Goal: Task Accomplishment & Management: Use online tool/utility

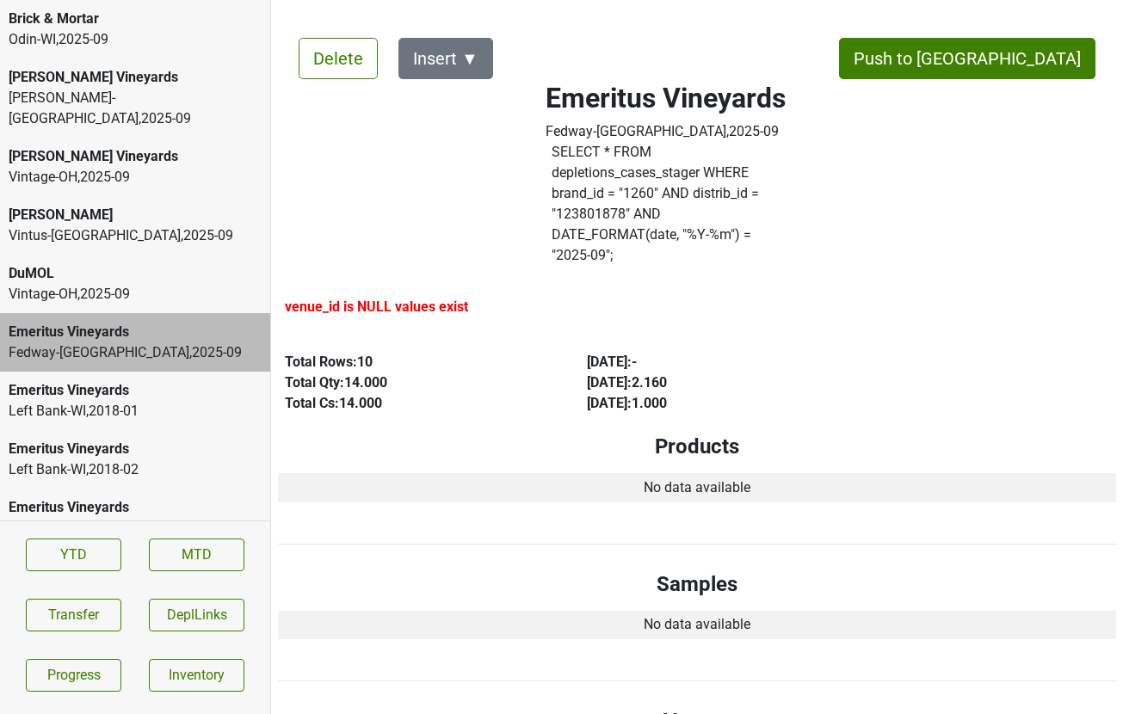
click at [134, 146] on div "[PERSON_NAME] Vineyards" at bounding box center [135, 156] width 253 height 21
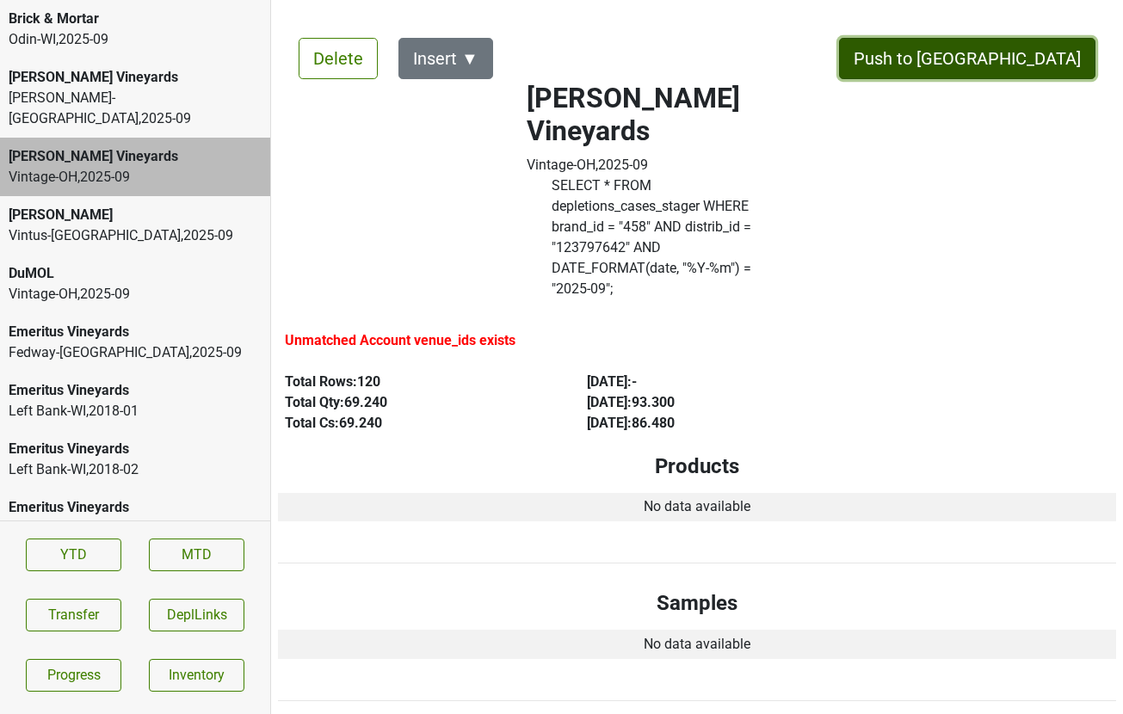
click at [1031, 66] on button "Push to [GEOGRAPHIC_DATA]" at bounding box center [967, 58] width 256 height 41
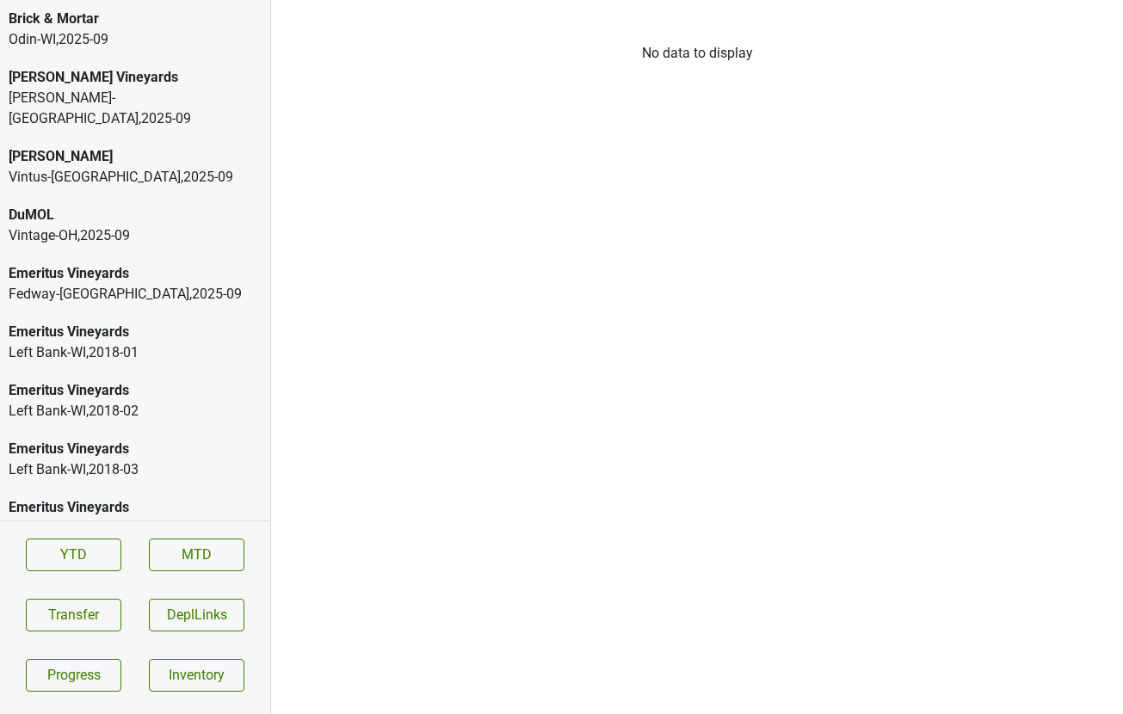
click at [86, 225] on div "Vintage-OH , 2025 - 09" at bounding box center [135, 235] width 253 height 21
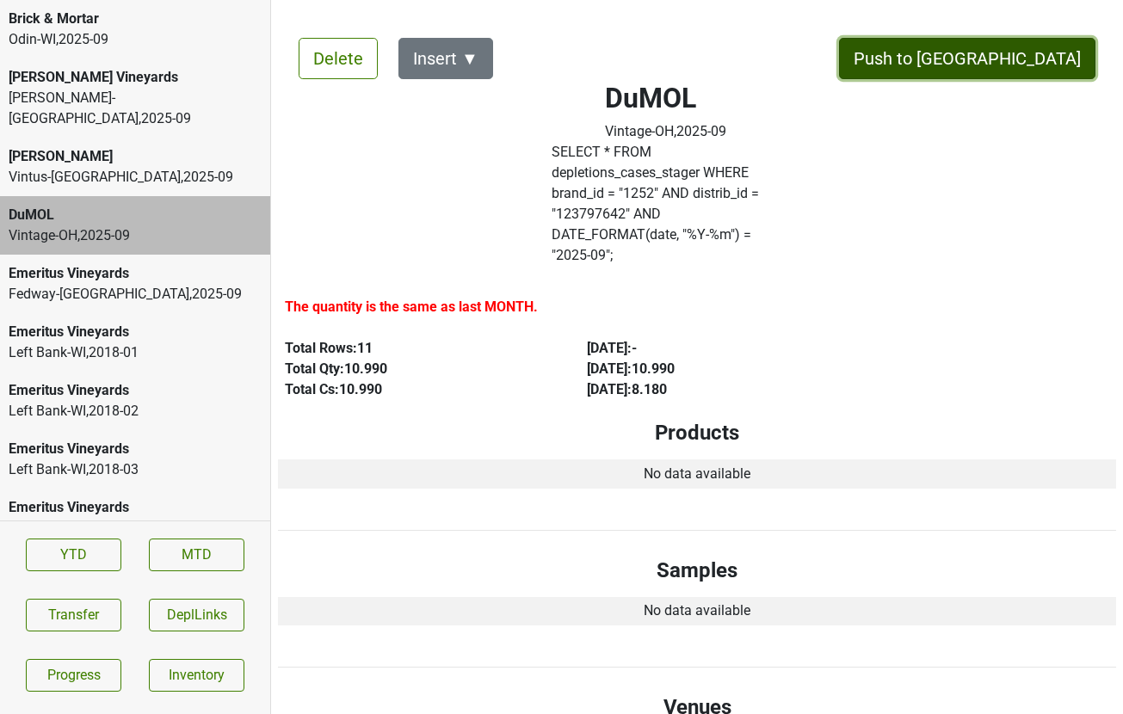
click at [1062, 56] on button "Push to [GEOGRAPHIC_DATA]" at bounding box center [967, 58] width 256 height 41
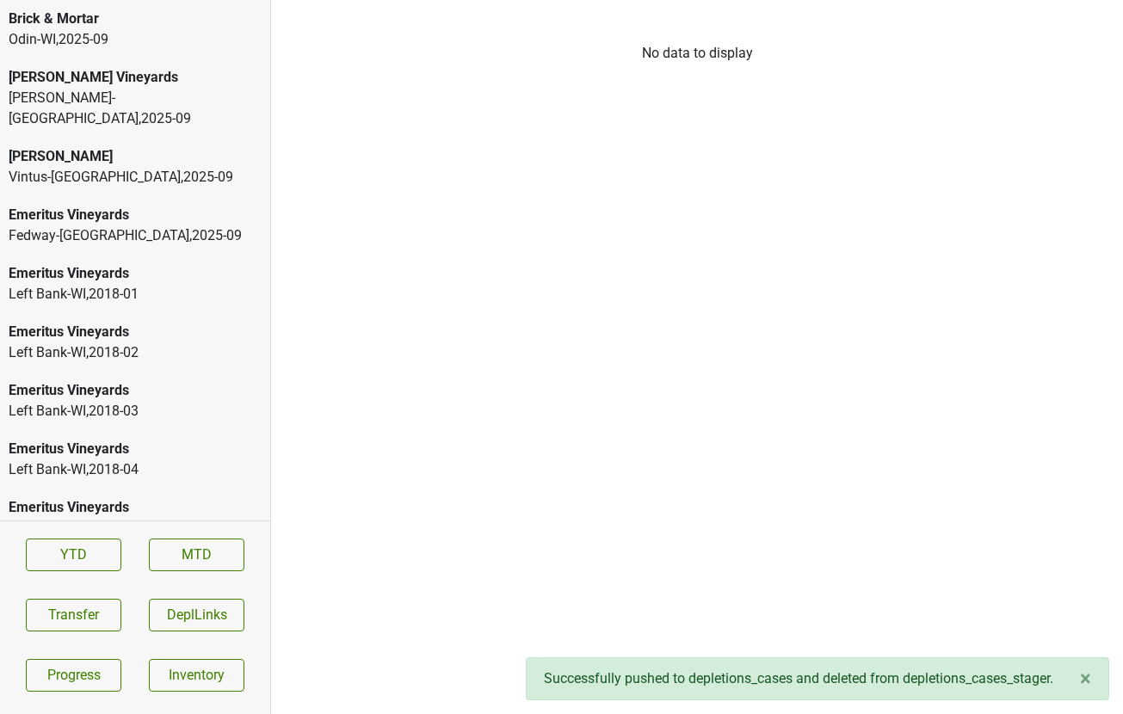
click at [117, 88] on div "Martignetti-NH , 2025 - 09" at bounding box center [135, 108] width 253 height 41
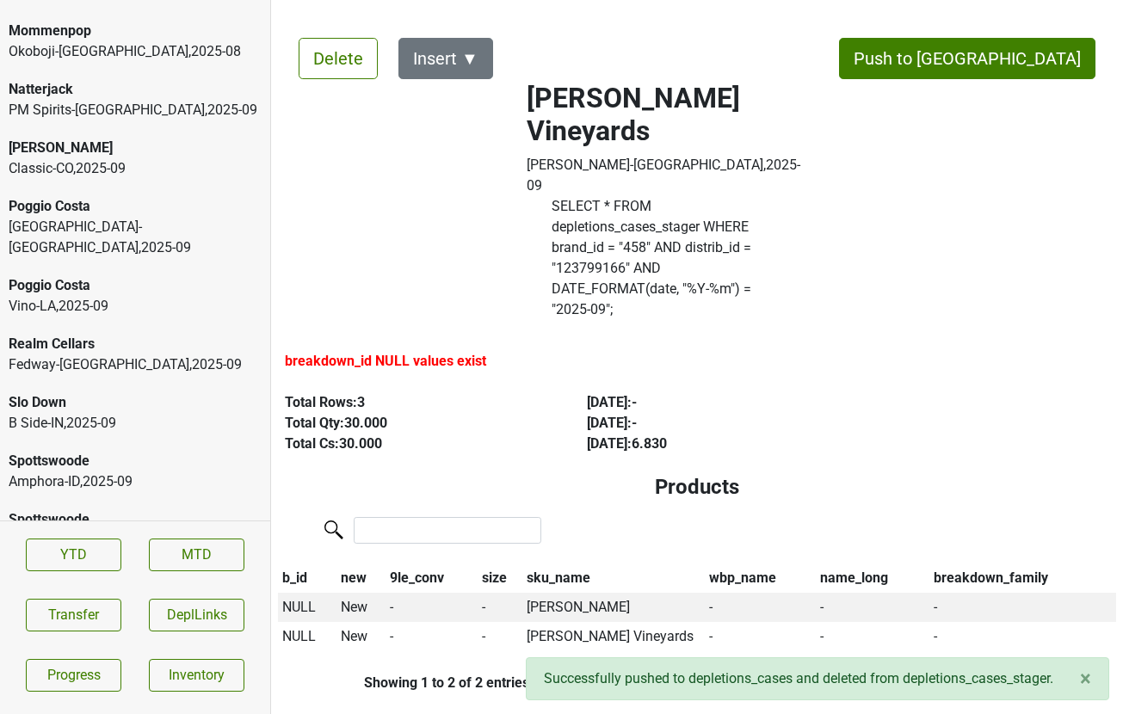
scroll to position [4044, 0]
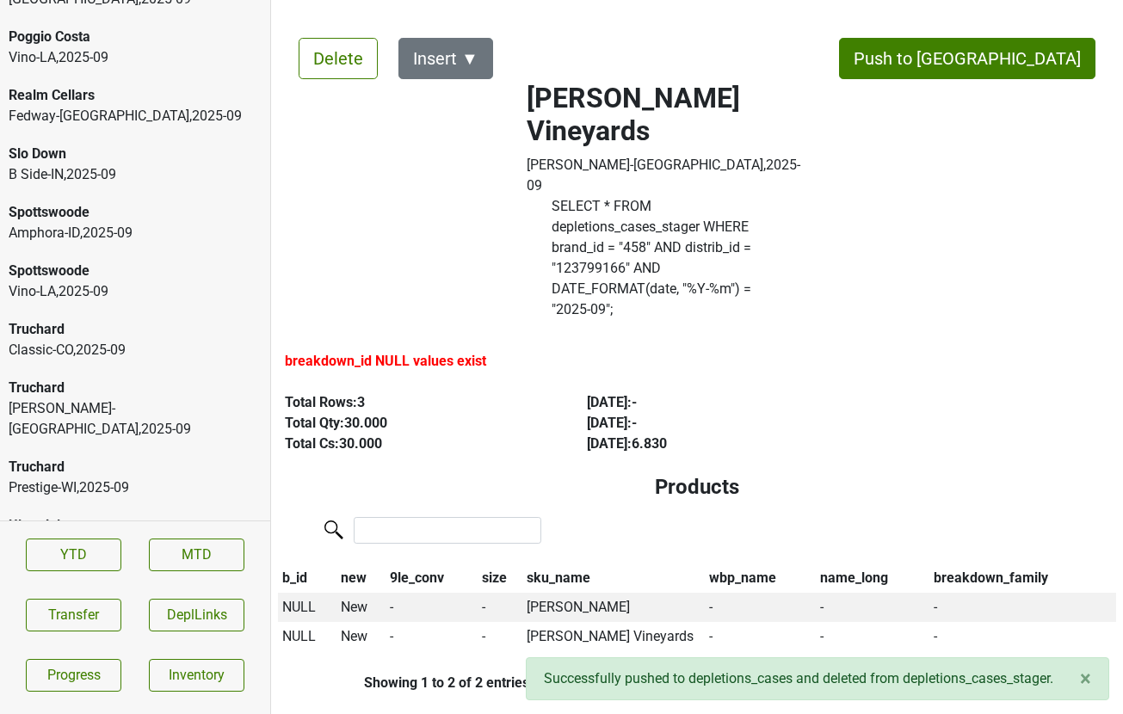
click at [77, 574] on div "Ultraviolet" at bounding box center [135, 584] width 253 height 21
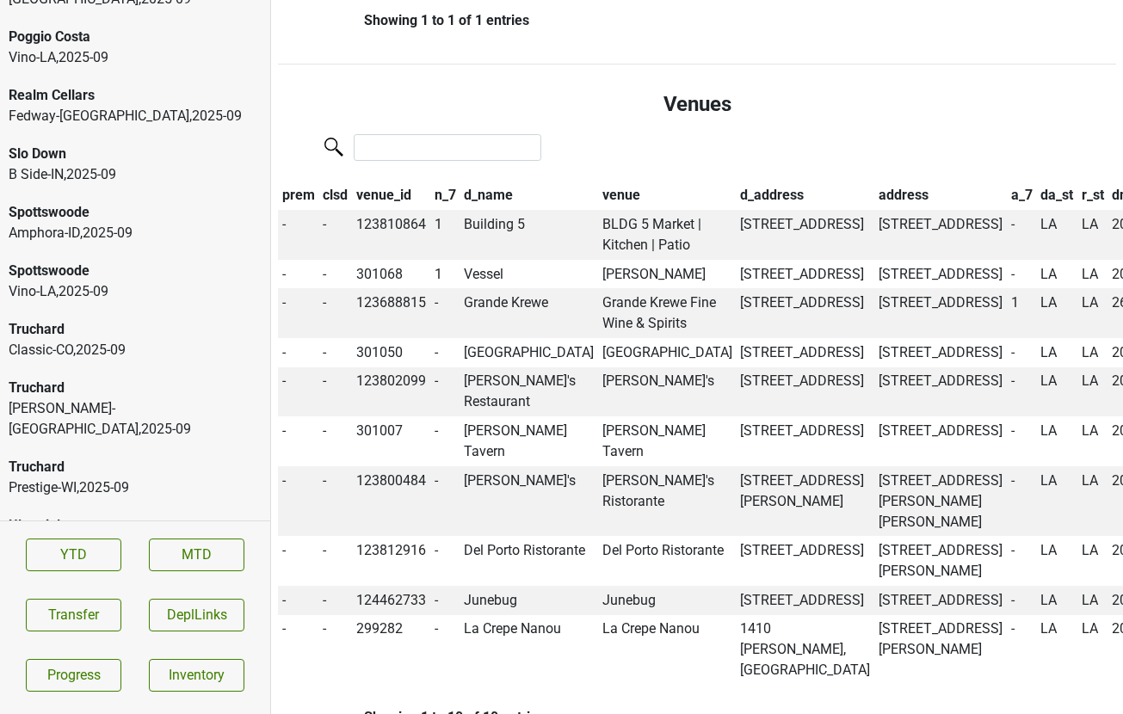
scroll to position [682, 0]
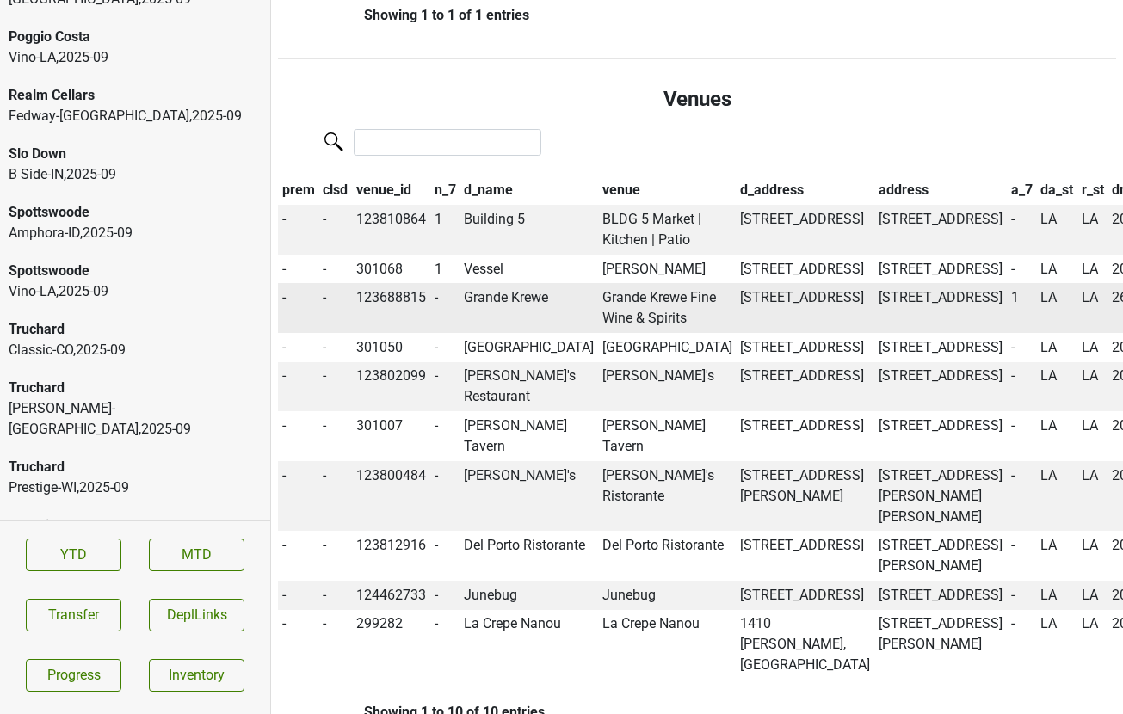
click at [483, 283] on td "Grande Krewe" at bounding box center [529, 308] width 139 height 50
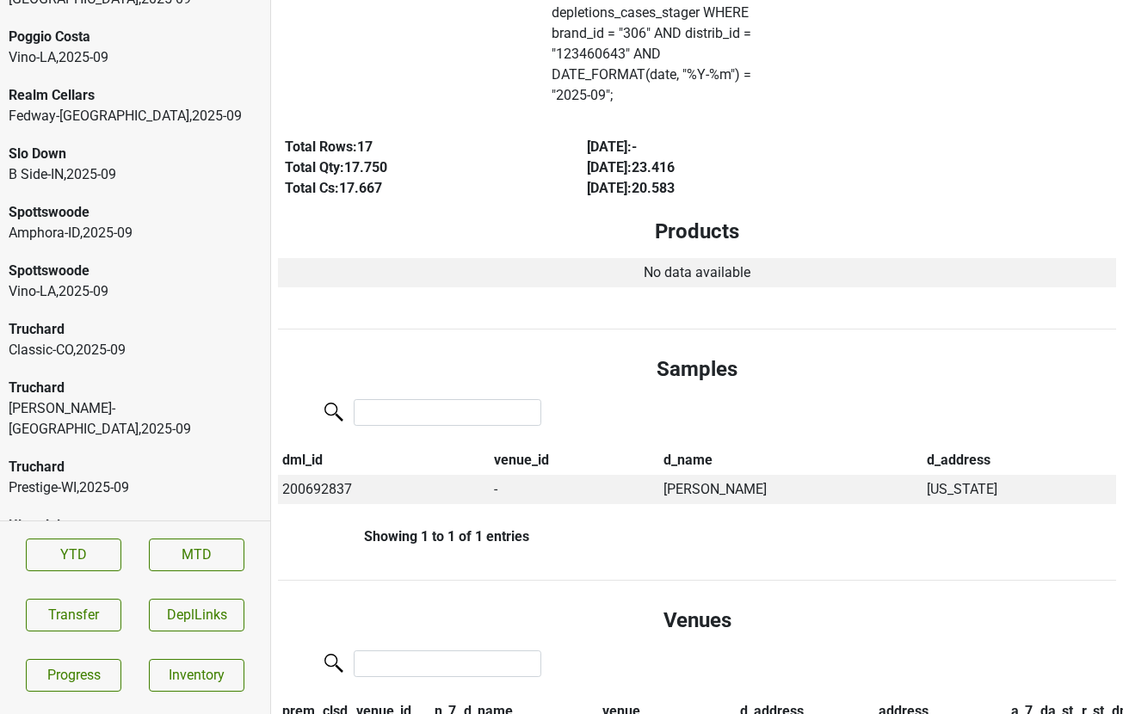
scroll to position [0, 0]
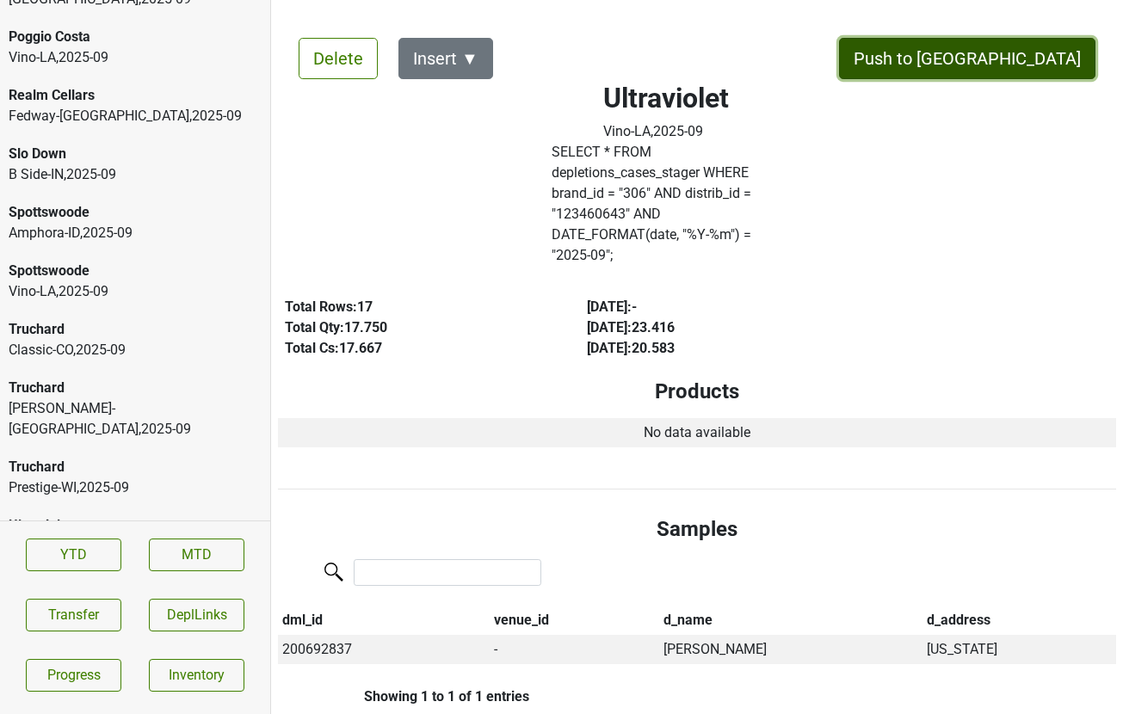
click at [1022, 46] on button "Push to [GEOGRAPHIC_DATA]" at bounding box center [967, 58] width 256 height 41
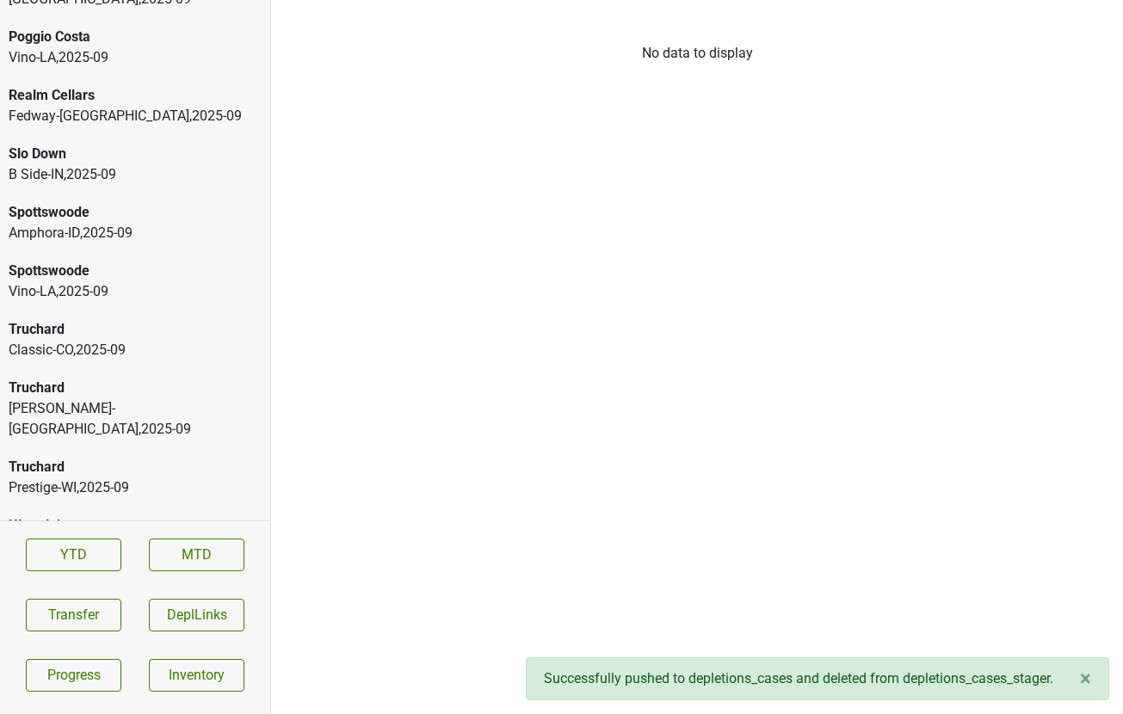
scroll to position [3985, 0]
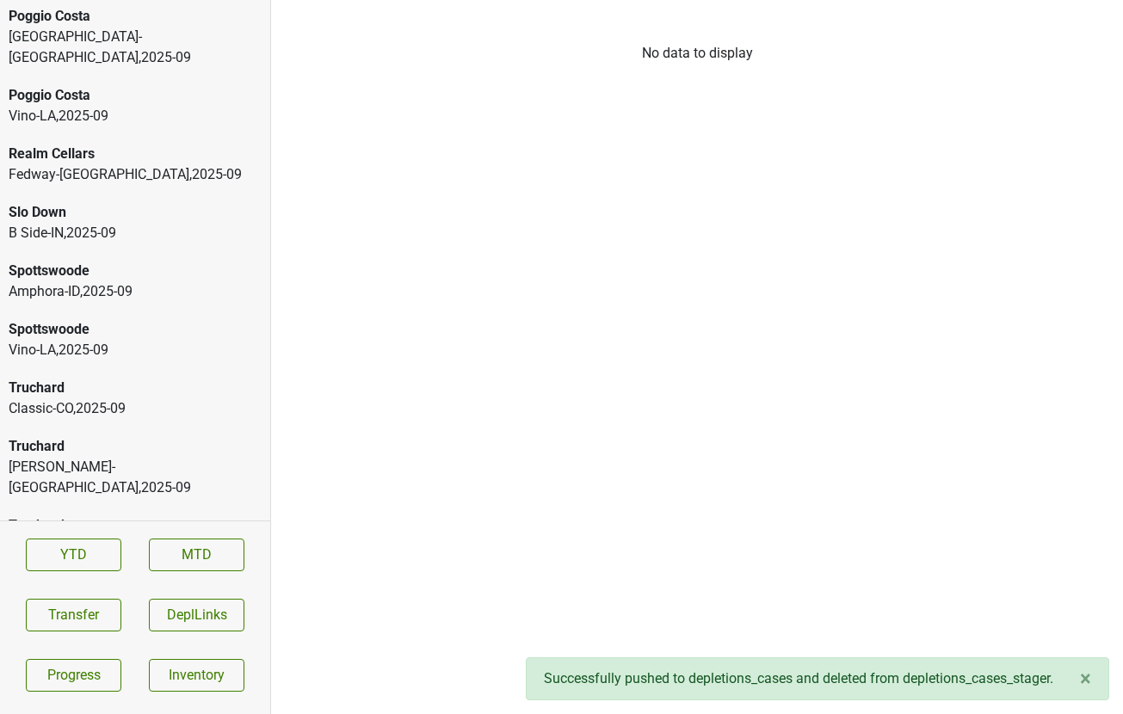
click at [176, 536] on div "Prestige-WI , 2025 - 09" at bounding box center [135, 546] width 253 height 21
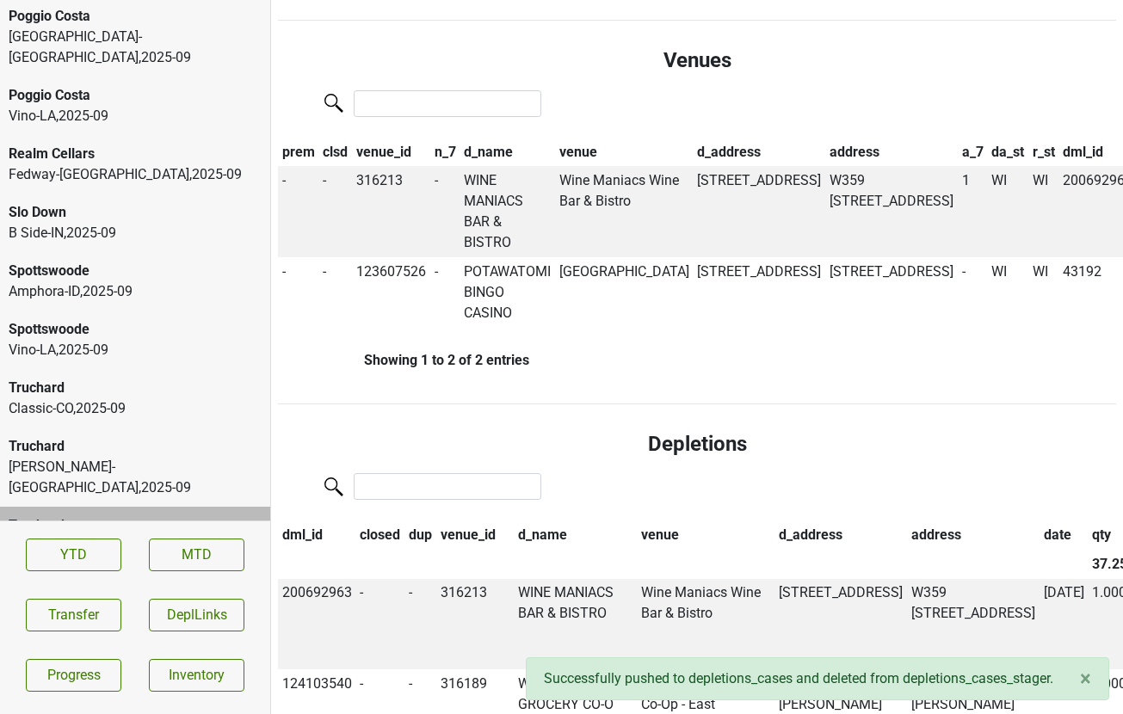
scroll to position [829, 0]
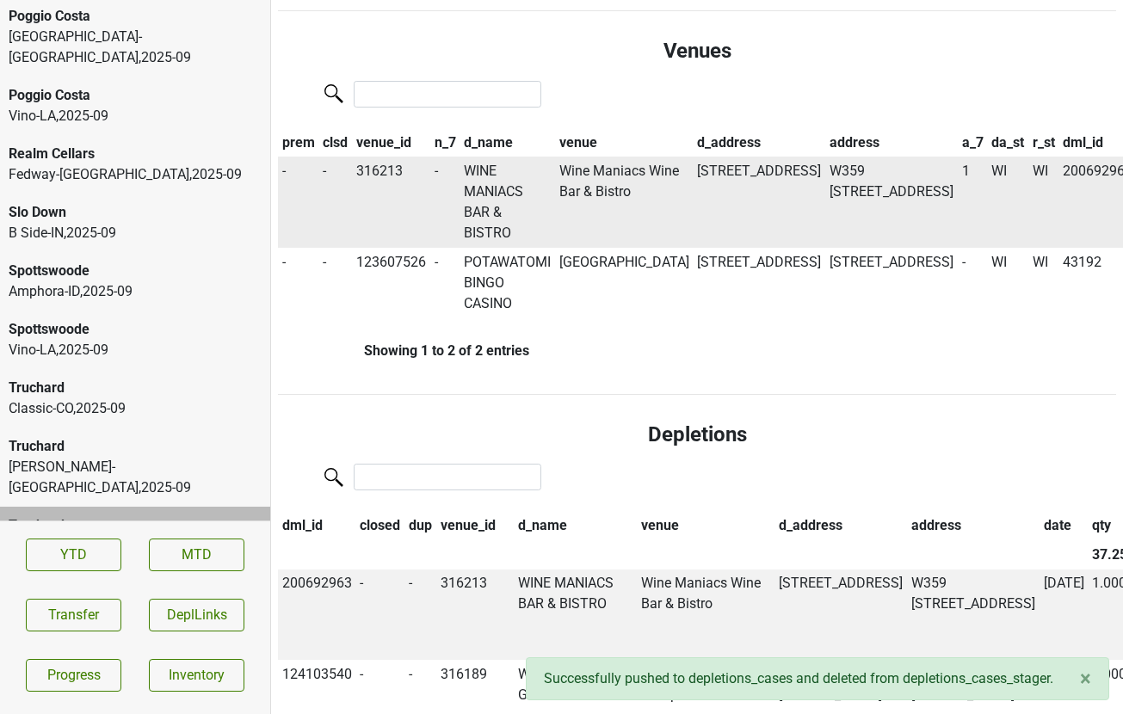
click at [503, 157] on td "WINE MANIACS BAR & BISTRO" at bounding box center [508, 202] width 96 height 91
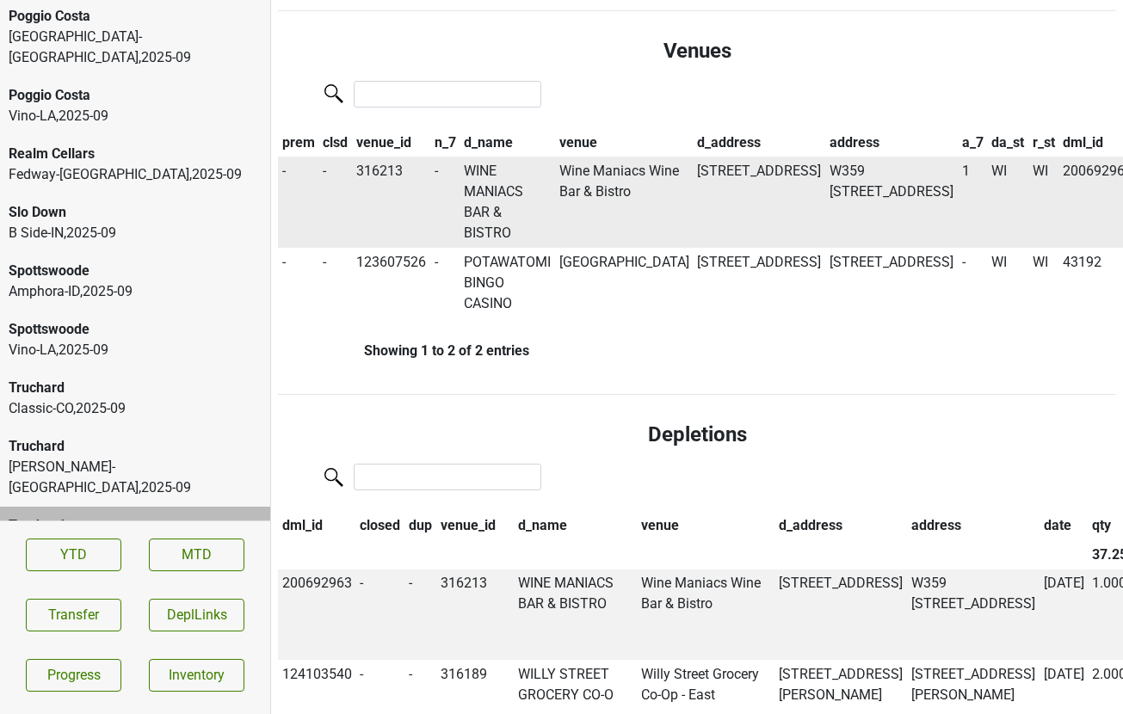
click at [608, 157] on td "Wine Maniacs Wine Bar & Bistro" at bounding box center [624, 202] width 139 height 91
click at [389, 157] on td "316213" at bounding box center [391, 202] width 78 height 91
copy td "316213"
click at [109, 378] on div "Truchard" at bounding box center [135, 388] width 253 height 21
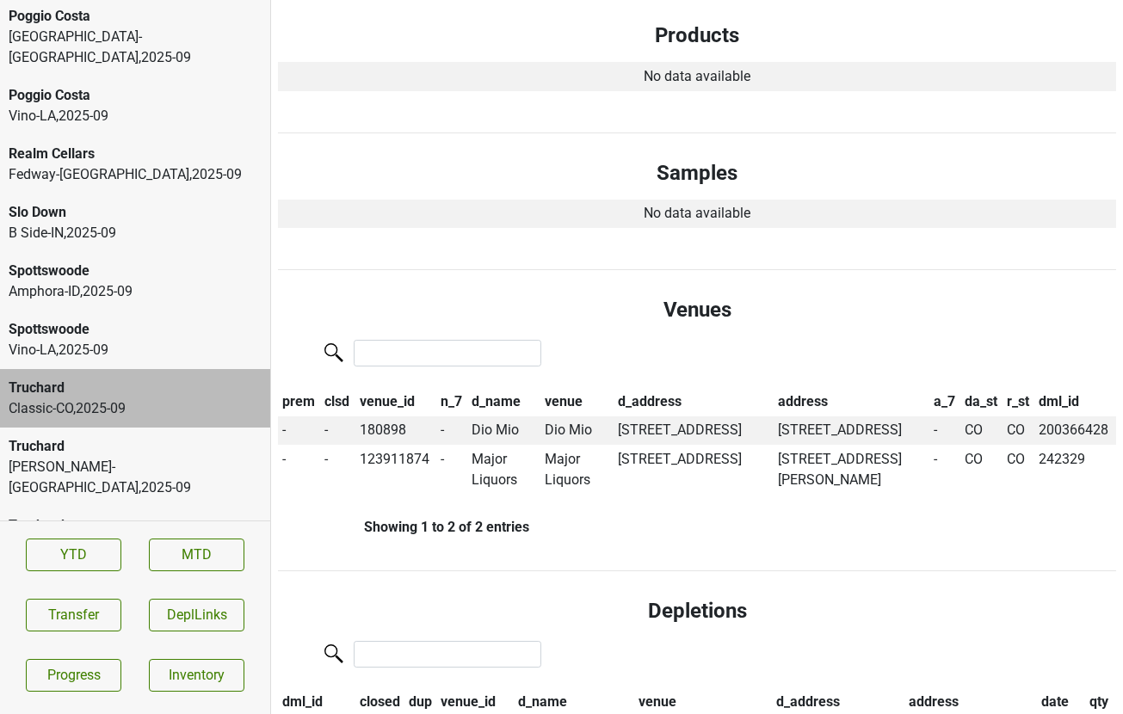
scroll to position [0, 0]
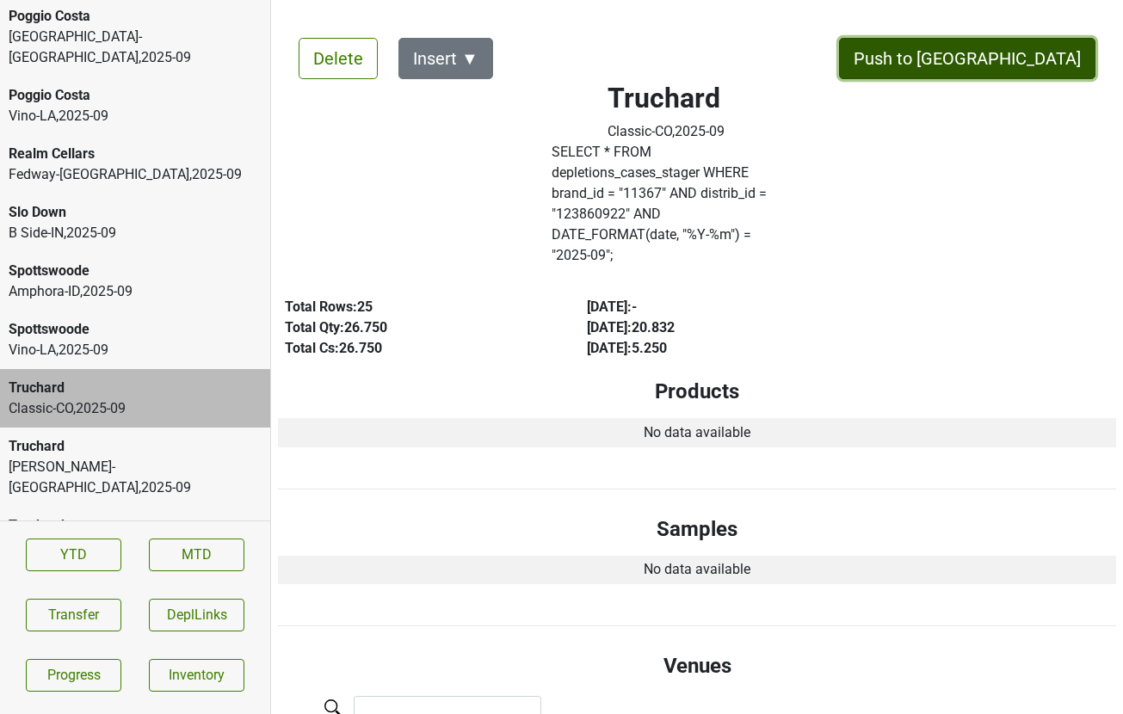
click at [1028, 77] on button "Push to [GEOGRAPHIC_DATA]" at bounding box center [967, 58] width 256 height 41
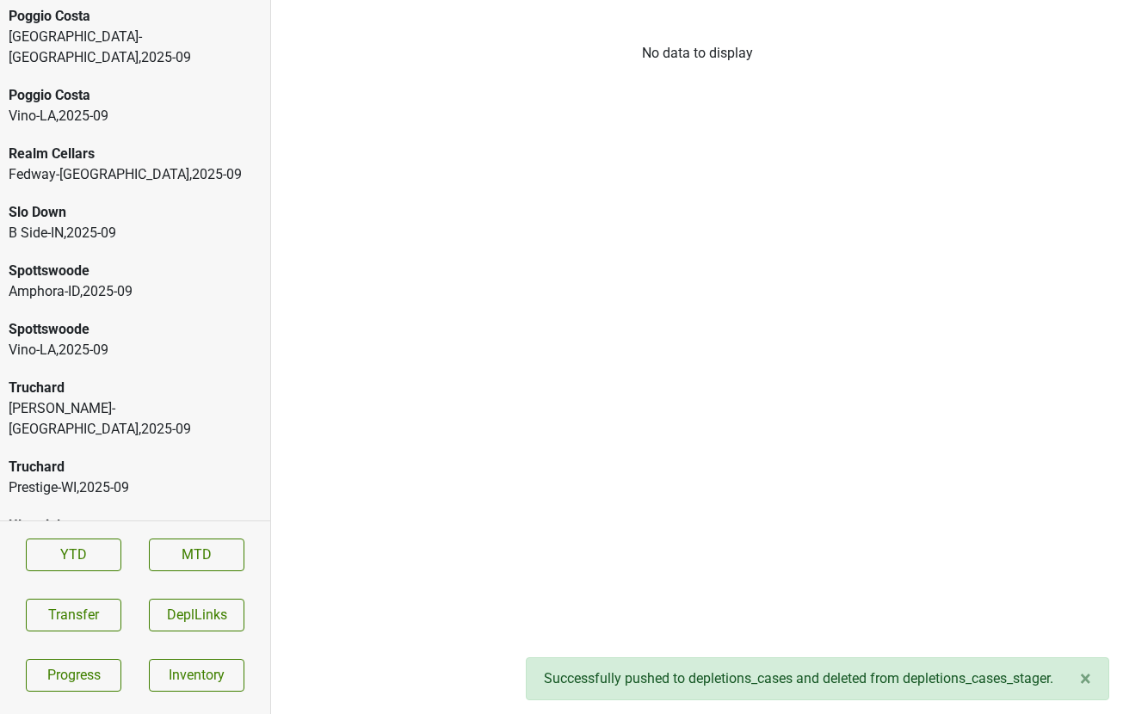
scroll to position [3927, 0]
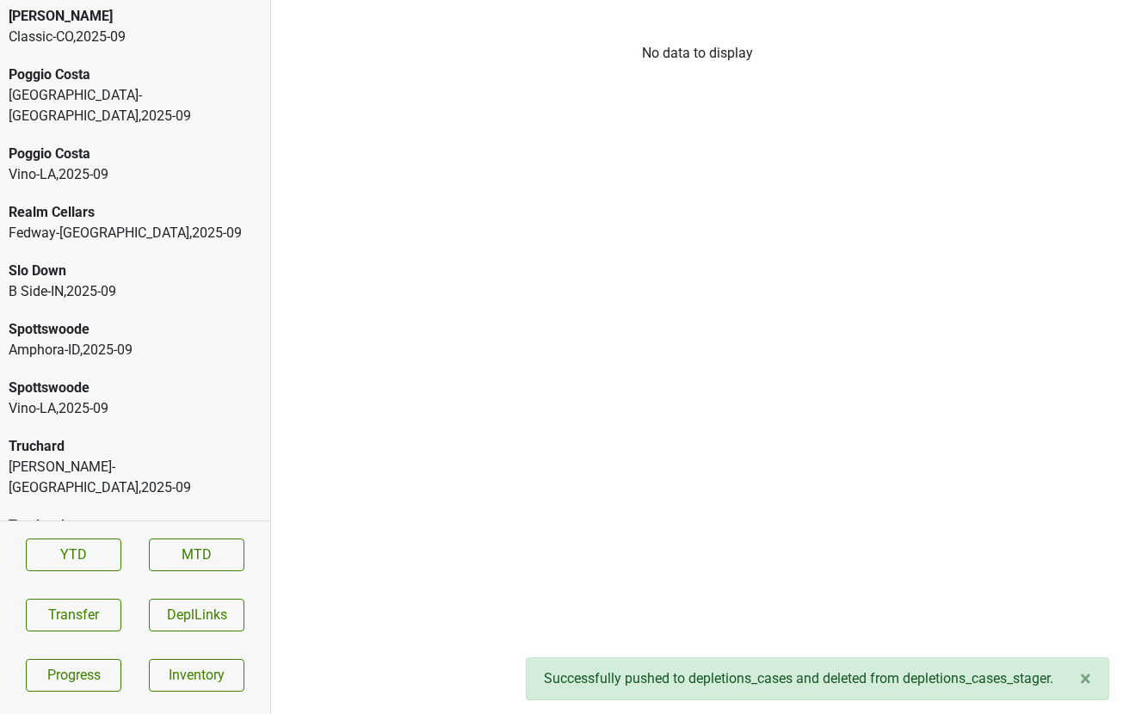
click at [133, 378] on div "Spottswoode" at bounding box center [135, 388] width 253 height 21
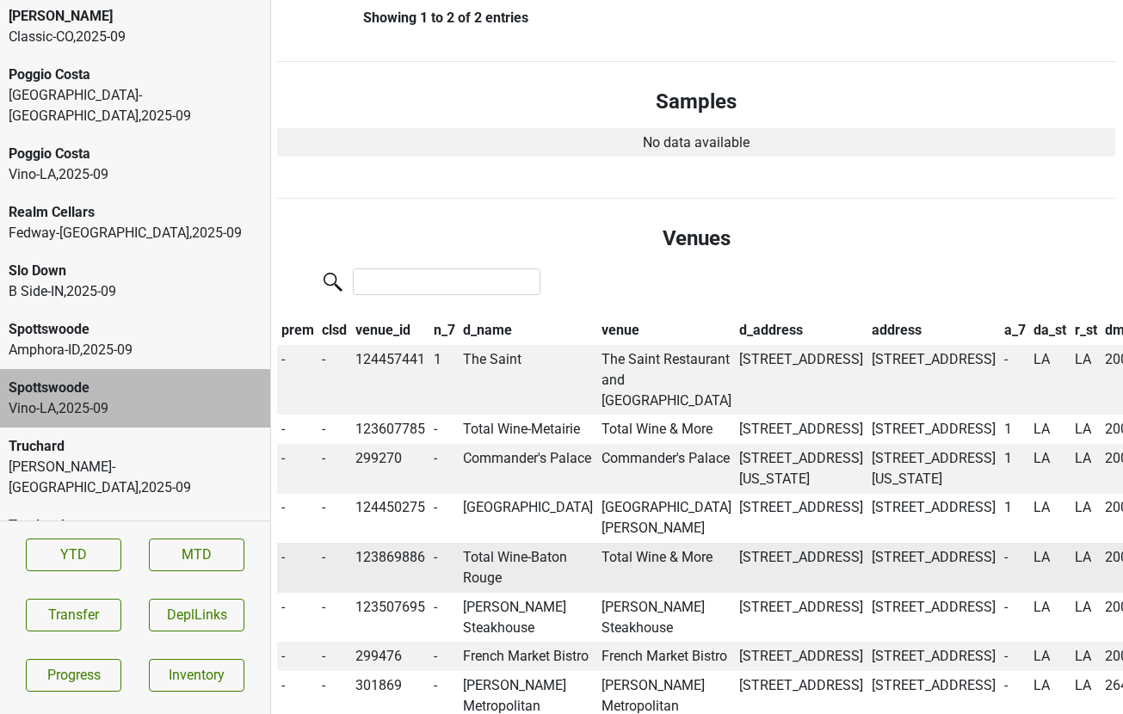
scroll to position [0, 1]
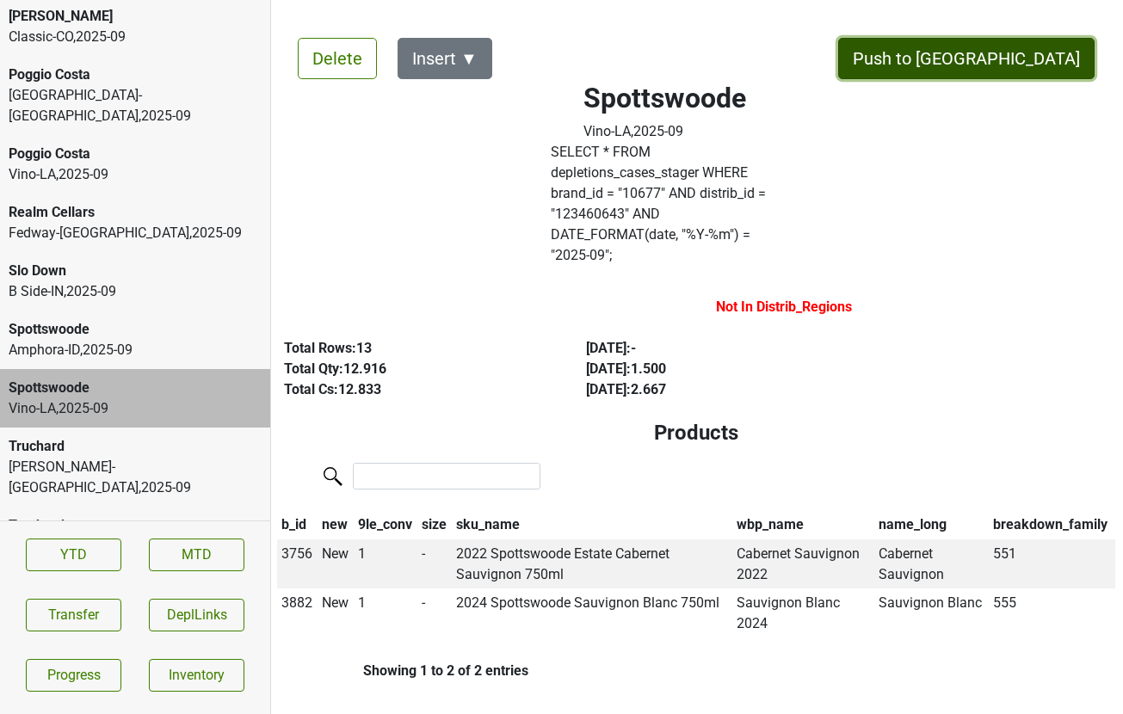
click at [995, 53] on button "Push to [GEOGRAPHIC_DATA]" at bounding box center [966, 58] width 256 height 41
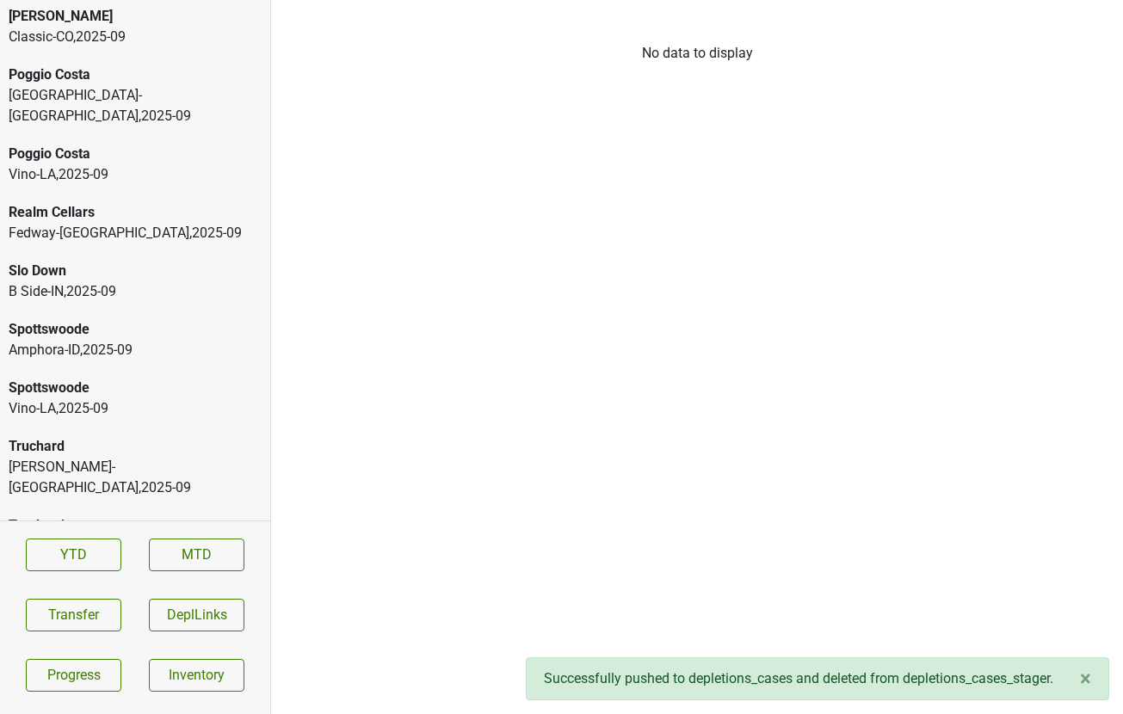
scroll to position [3868, 0]
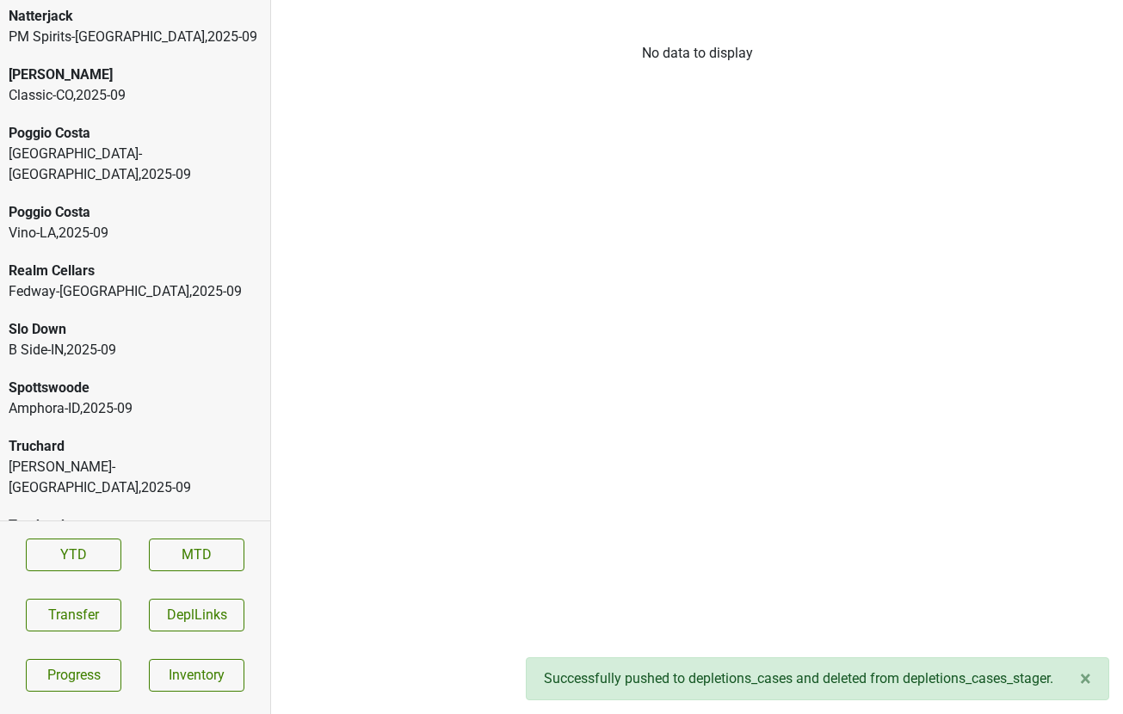
click at [161, 340] on div "B Side-IN , 2025 - 09" at bounding box center [135, 350] width 253 height 21
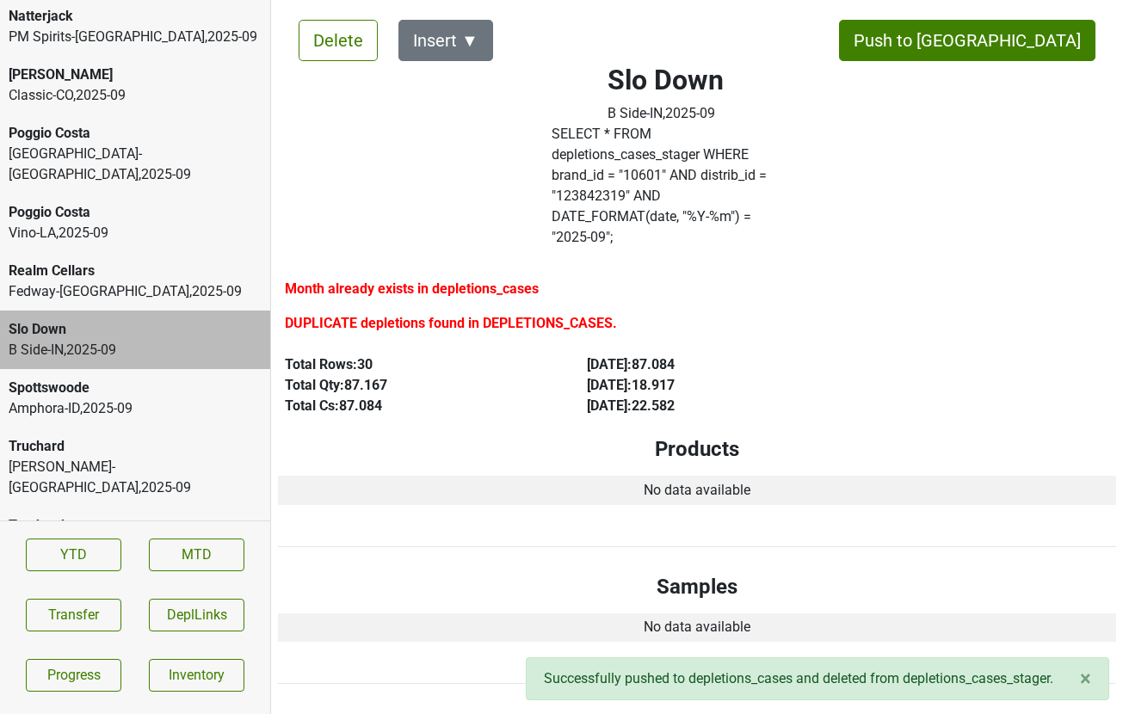
scroll to position [20, 0]
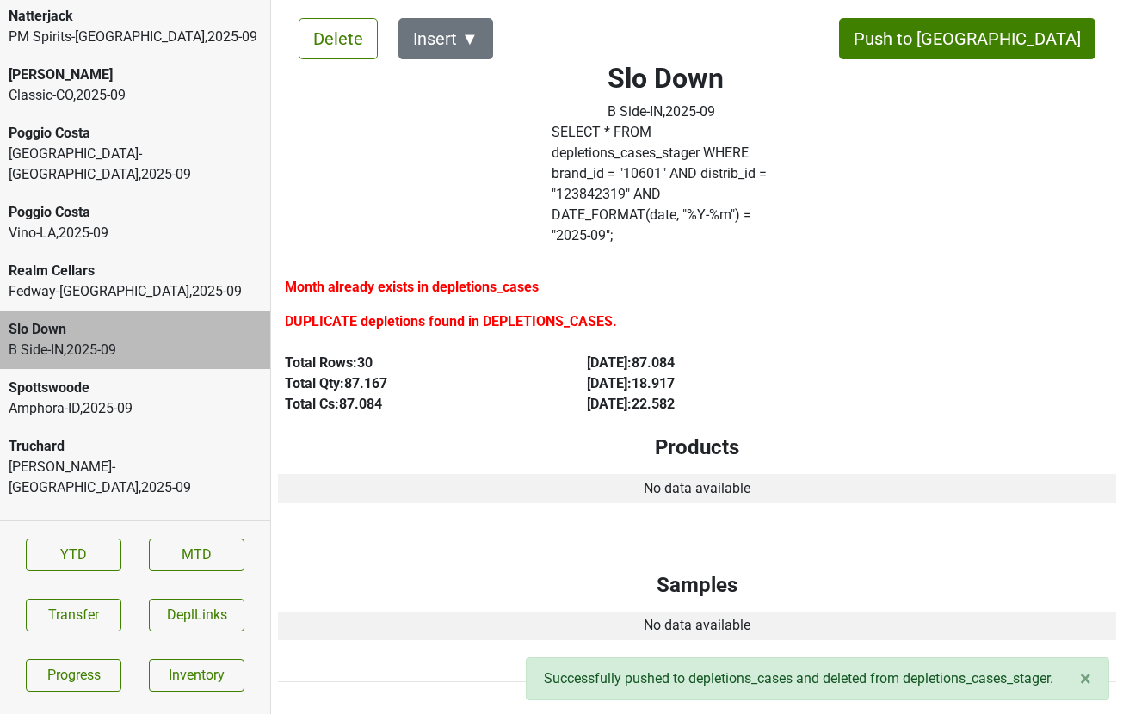
click at [608, 152] on label "SELECT * FROM depletions_cases_stager WHERE brand_id = " 10601 " AND distrib_id…" at bounding box center [666, 184] width 228 height 124
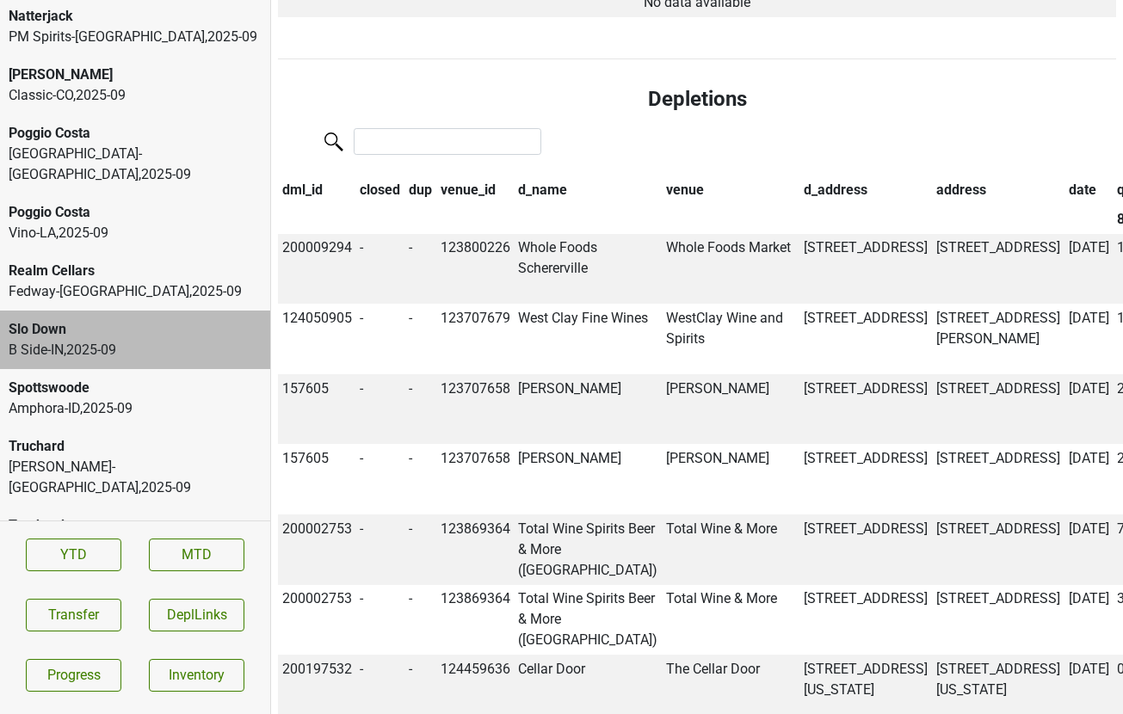
scroll to position [784, 0]
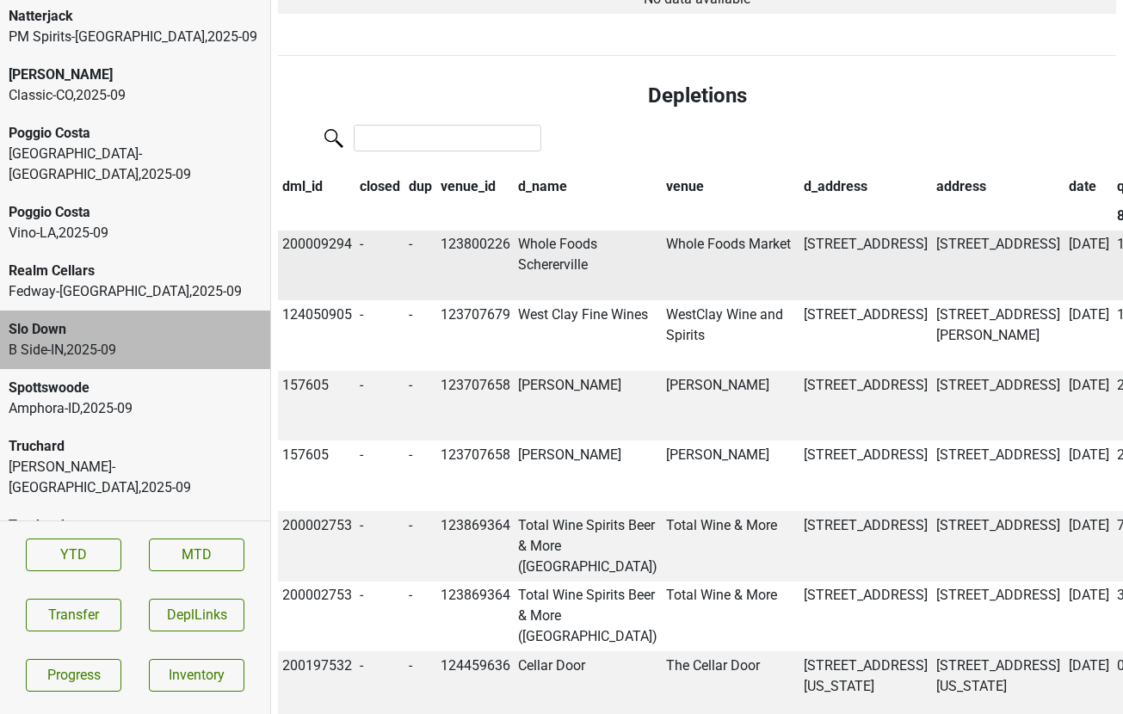
click at [536, 231] on td "Whole Foods Schererville" at bounding box center [588, 266] width 148 height 71
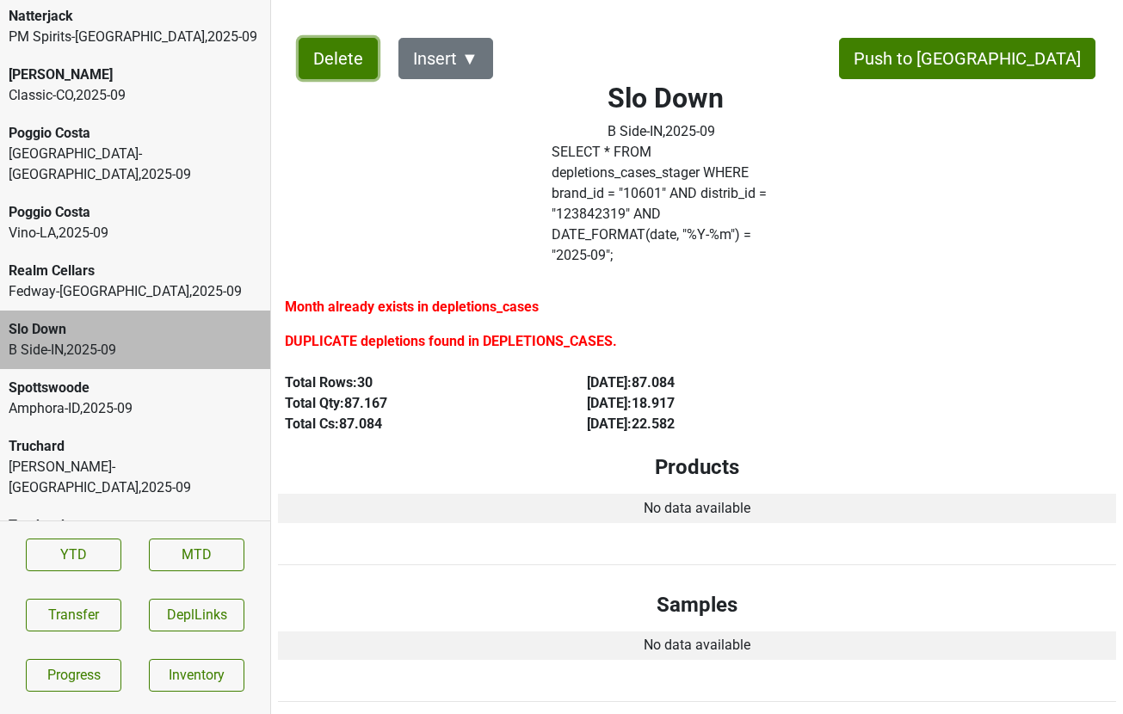
click at [347, 60] on button "Delete" at bounding box center [338, 58] width 79 height 41
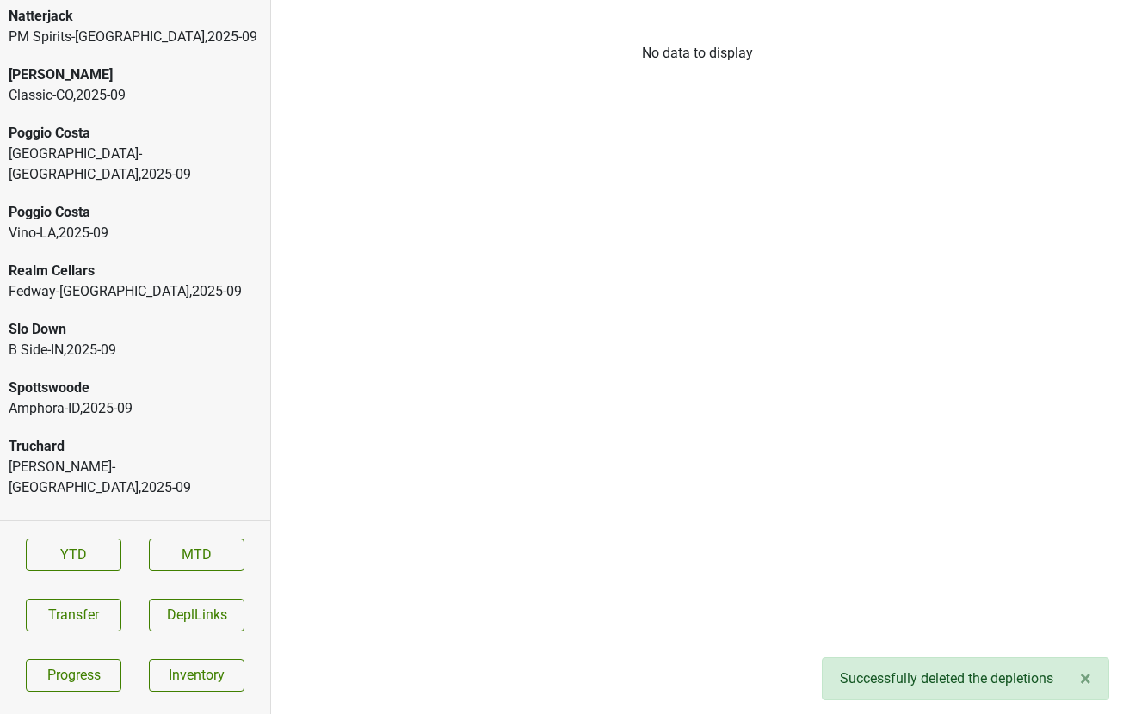
scroll to position [3810, 0]
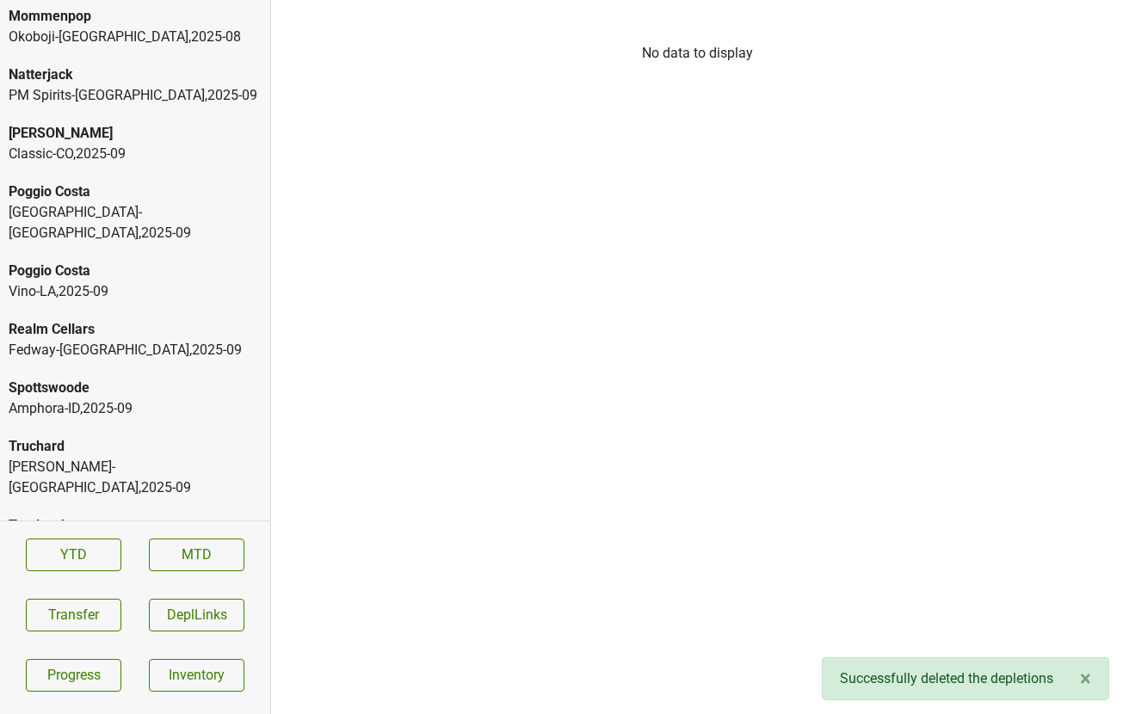
click at [117, 144] on div "Classic-CO , 2025 - 09" at bounding box center [135, 154] width 253 height 21
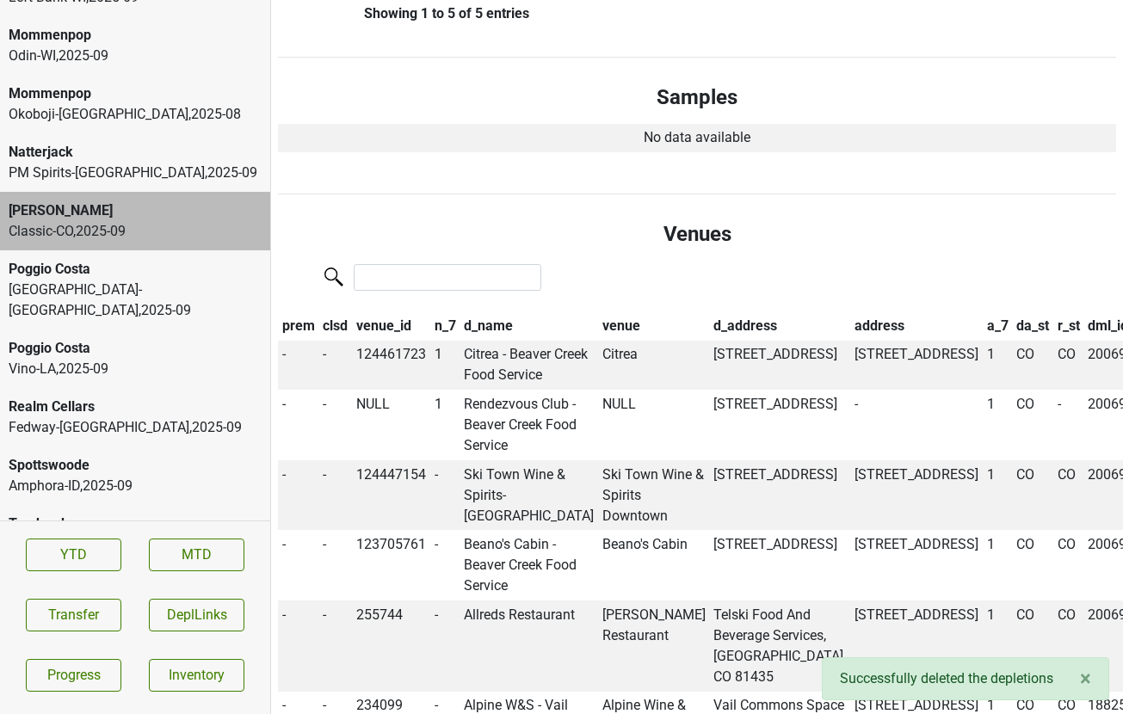
scroll to position [3731, 0]
click at [214, 164] on div "PM Spirits-NY , 2025 - 09" at bounding box center [135, 174] width 253 height 21
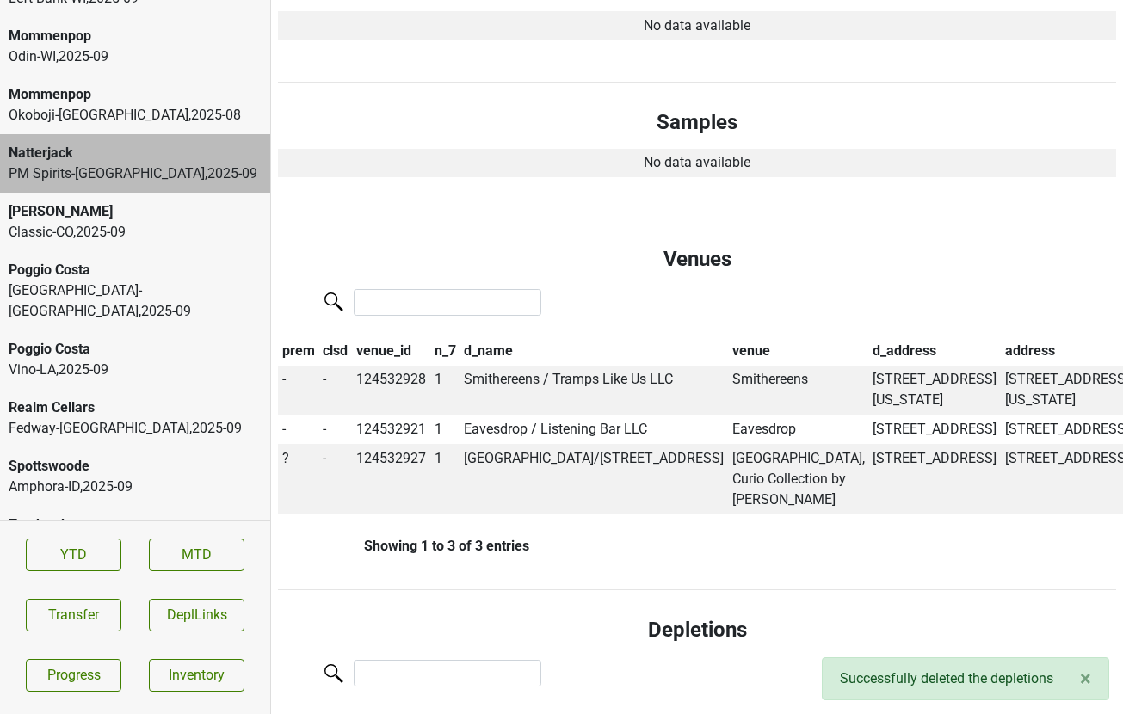
scroll to position [498, 0]
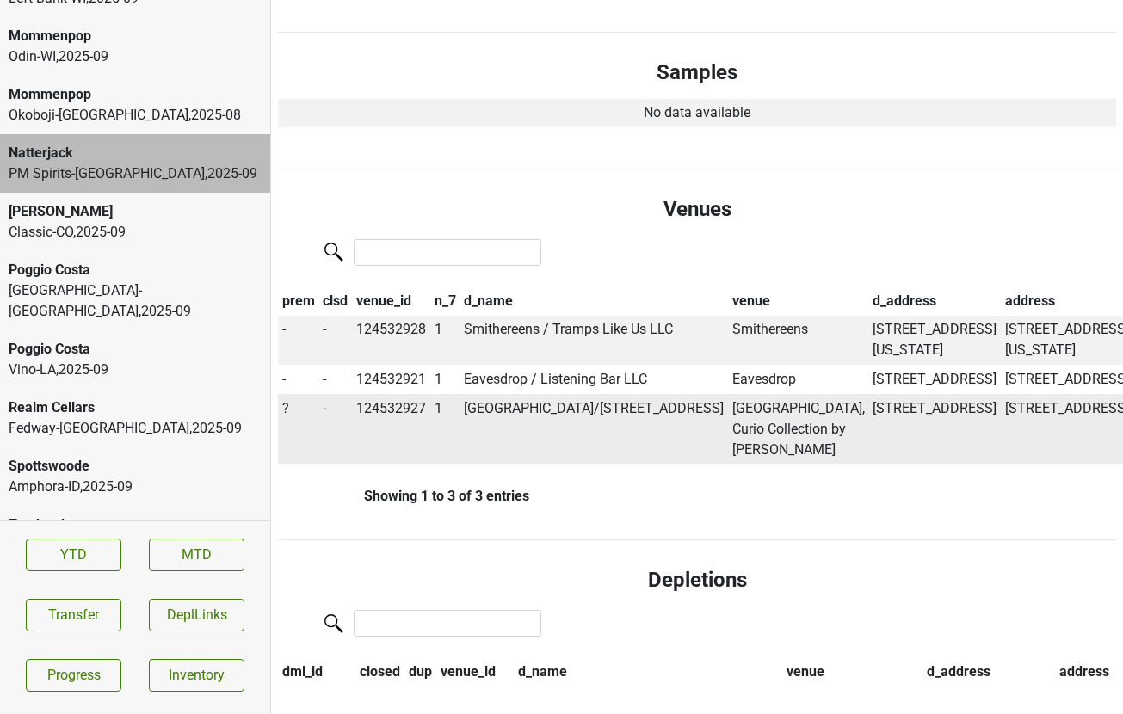
click at [285, 417] on span "?" at bounding box center [285, 408] width 7 height 16
click at [316, 453] on div "On" at bounding box center [348, 442] width 136 height 44
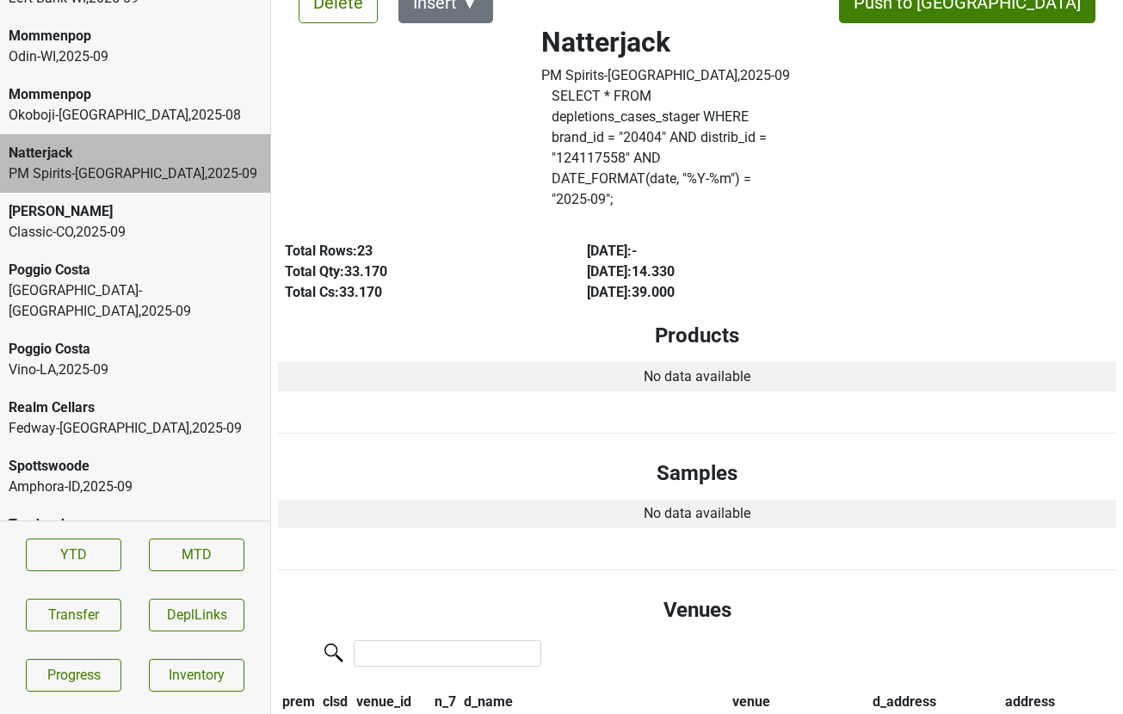
scroll to position [0, 0]
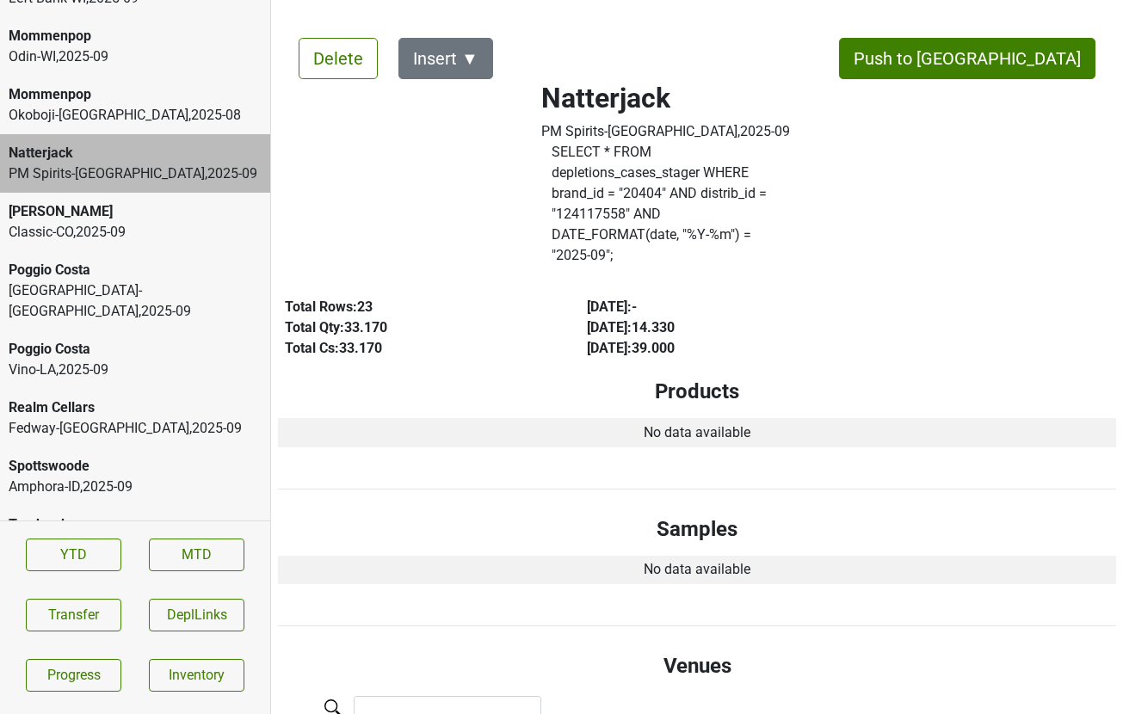
click at [694, 207] on div "SELECT * FROM depletions_cases_stager WHERE brand_id = " 20404 " AND distrib_id…" at bounding box center [666, 207] width 254 height 131
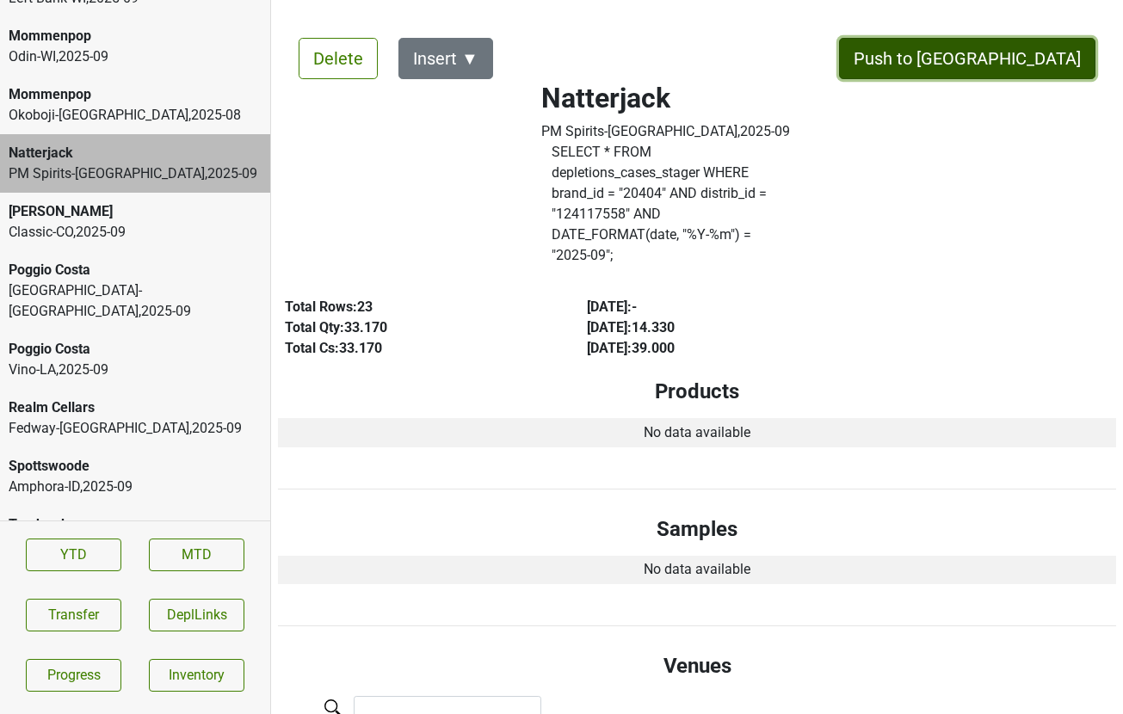
click at [1019, 68] on button "Push to [GEOGRAPHIC_DATA]" at bounding box center [967, 58] width 256 height 41
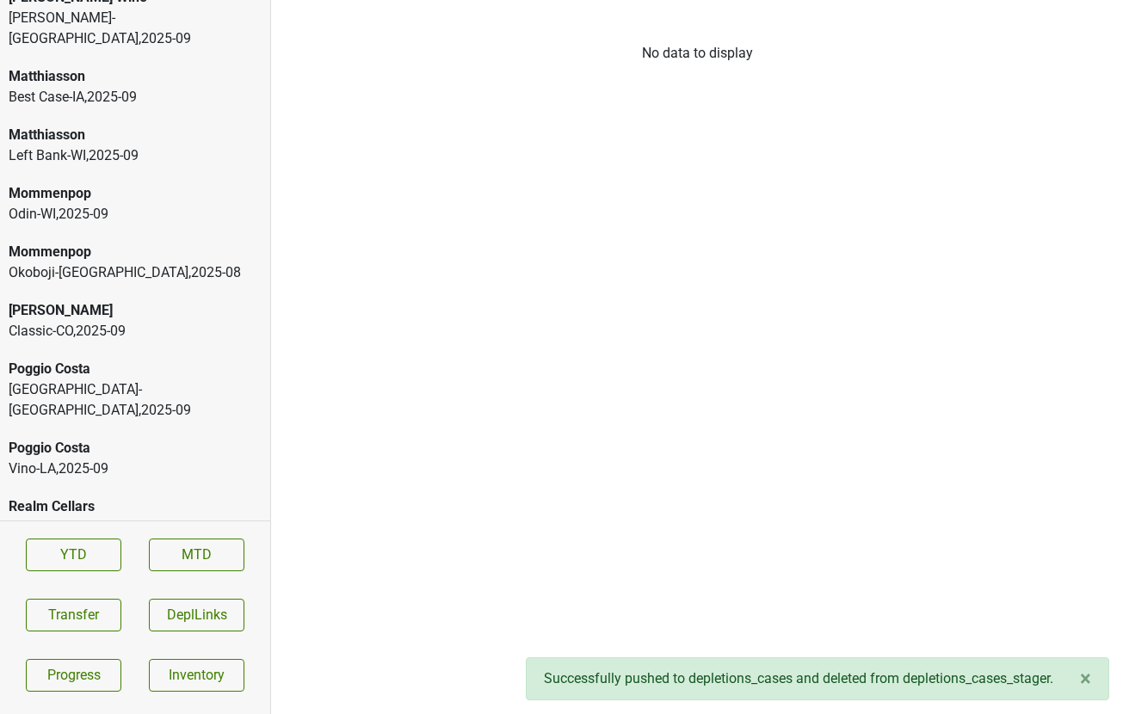
scroll to position [3573, 0]
click at [79, 146] on div "Left Bank-WI , 2025 - 09" at bounding box center [135, 156] width 253 height 21
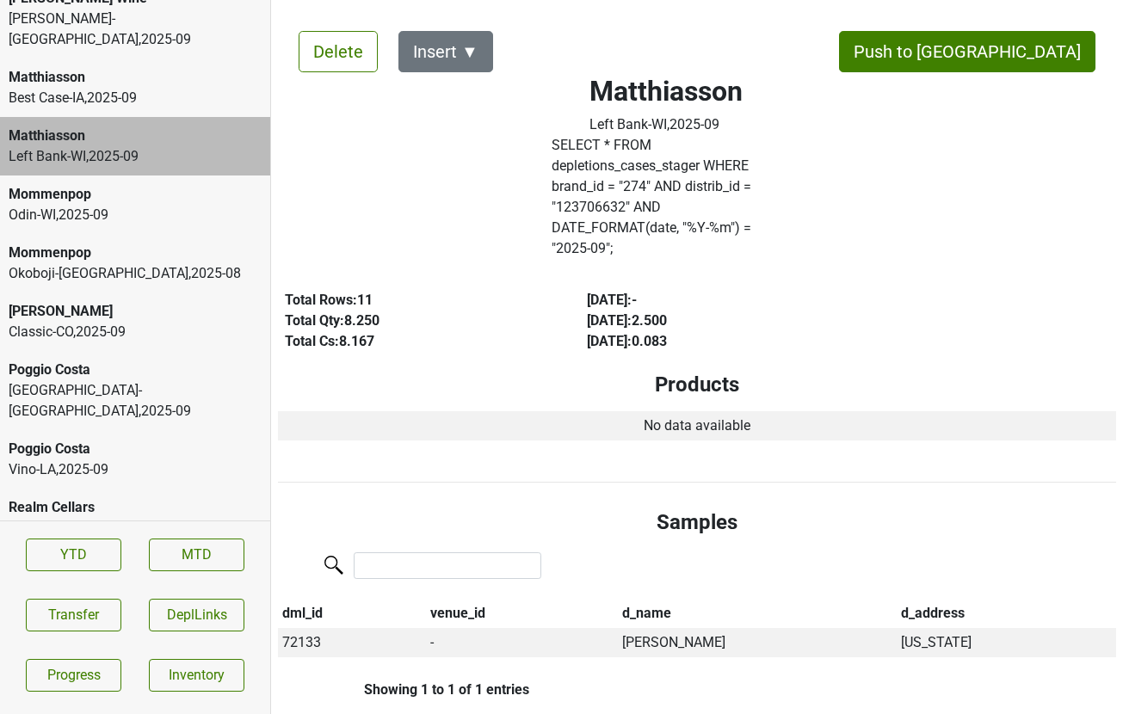
scroll to position [0, 0]
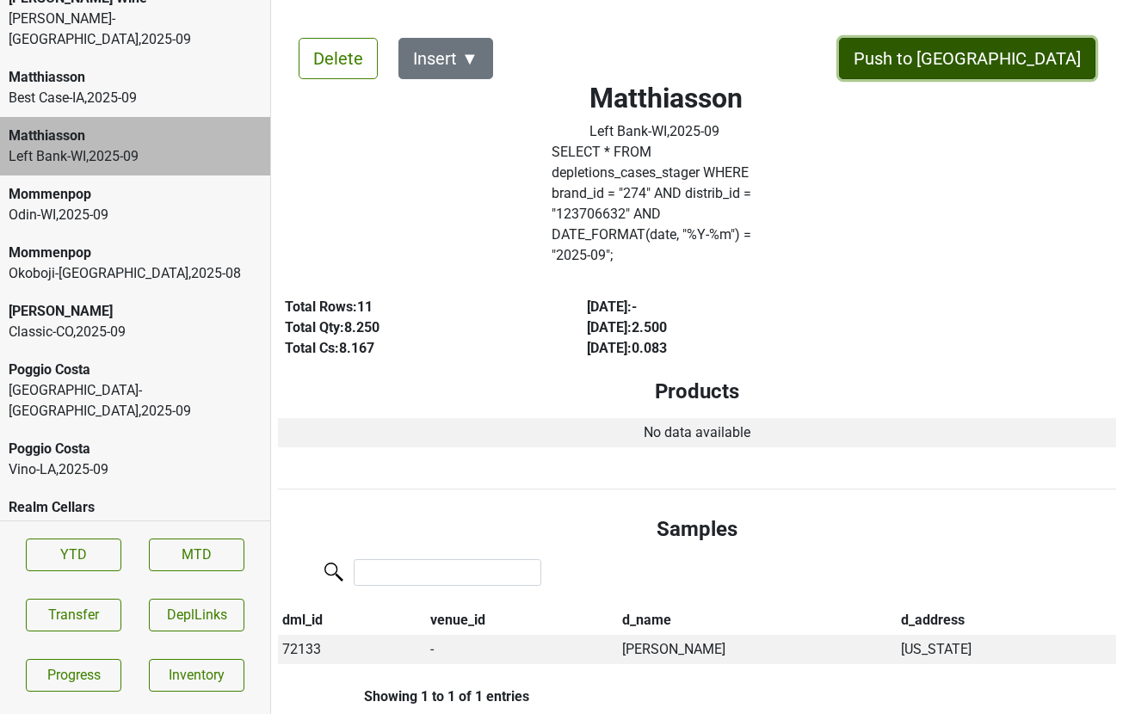
click at [1053, 54] on button "Push to [GEOGRAPHIC_DATA]" at bounding box center [967, 58] width 256 height 41
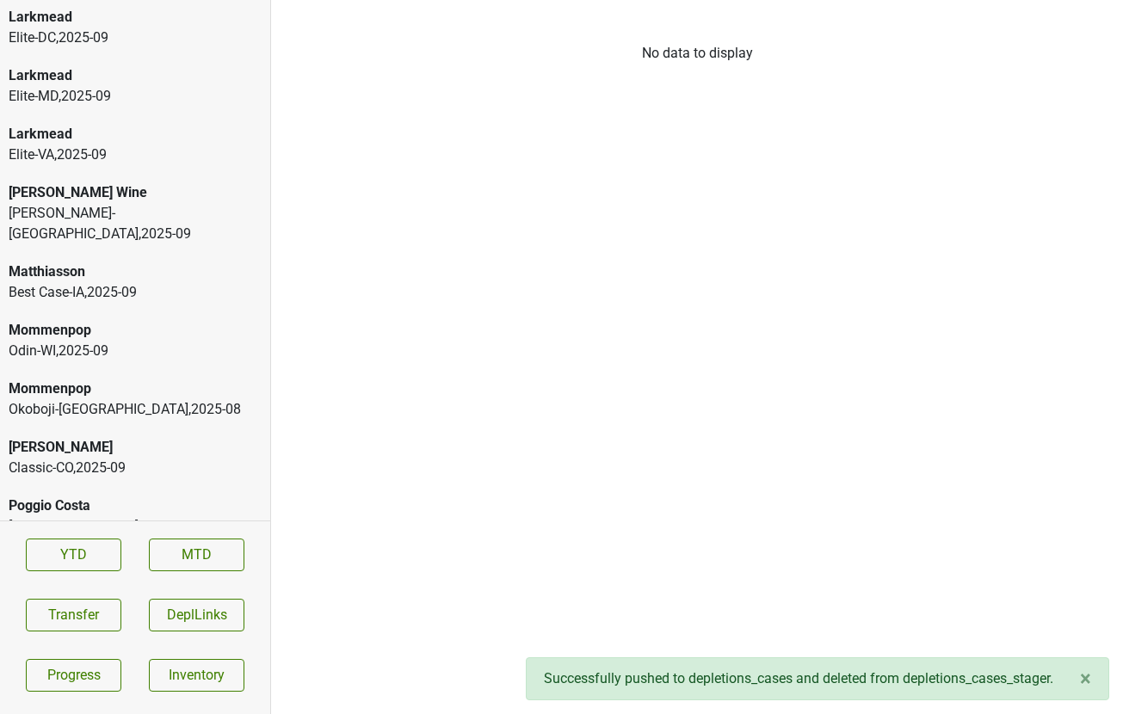
scroll to position [3348, 0]
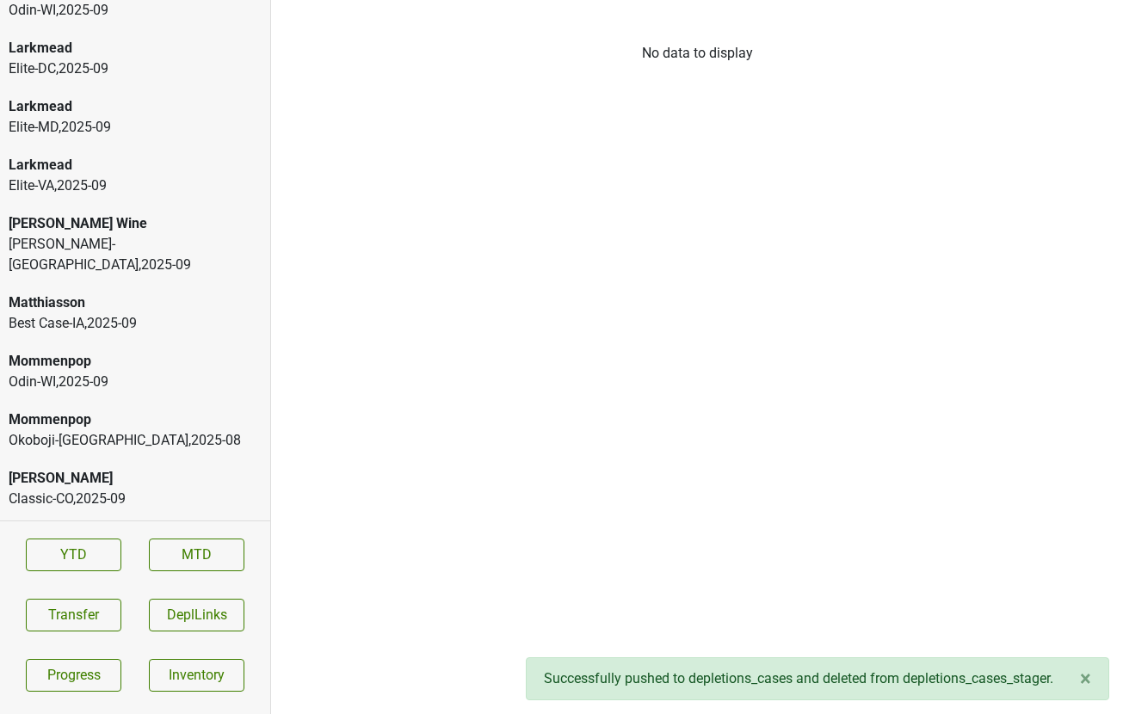
drag, startPoint x: 64, startPoint y: 225, endPoint x: 64, endPoint y: 209, distance: 16.4
click at [64, 284] on div "Matthiasson Best Case-IA , 2025 - 09" at bounding box center [135, 313] width 270 height 59
click at [64, 0] on html "Brick & Mortar Odin-WI , 2025 - 09 Buehler Vineyards Martignetti-NH , 2025 - 09…" at bounding box center [561, 0] width 1123 height 0
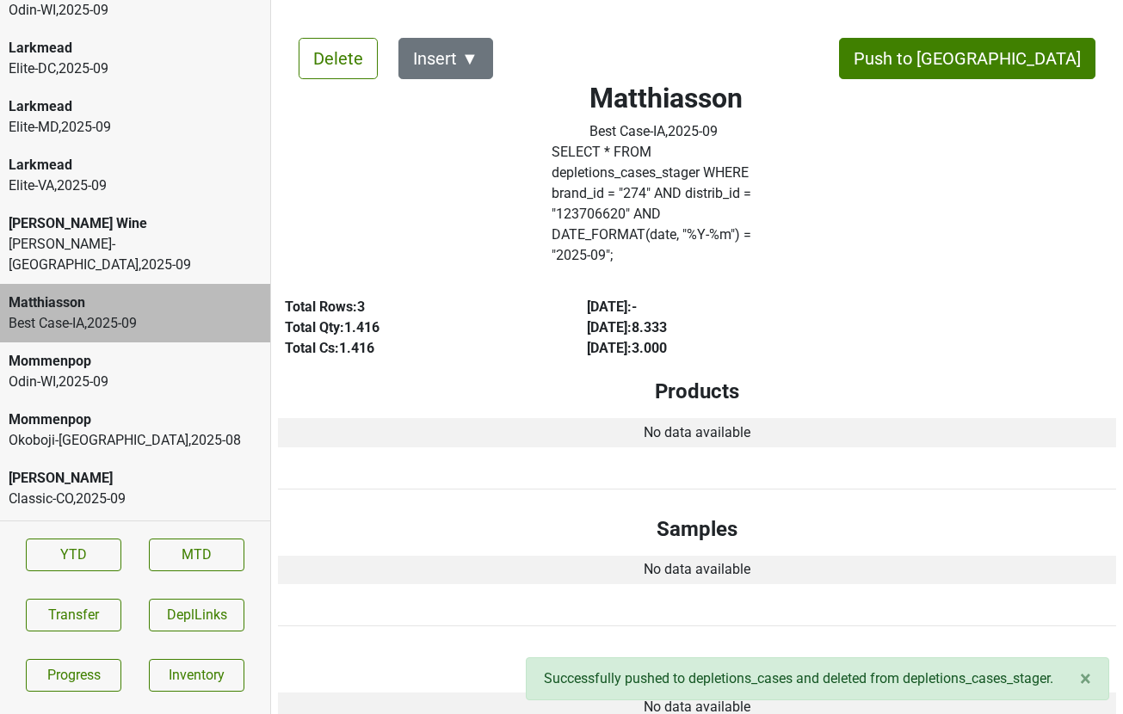
click at [62, 234] on div "Walden-WA , 2025 - 09" at bounding box center [135, 254] width 253 height 41
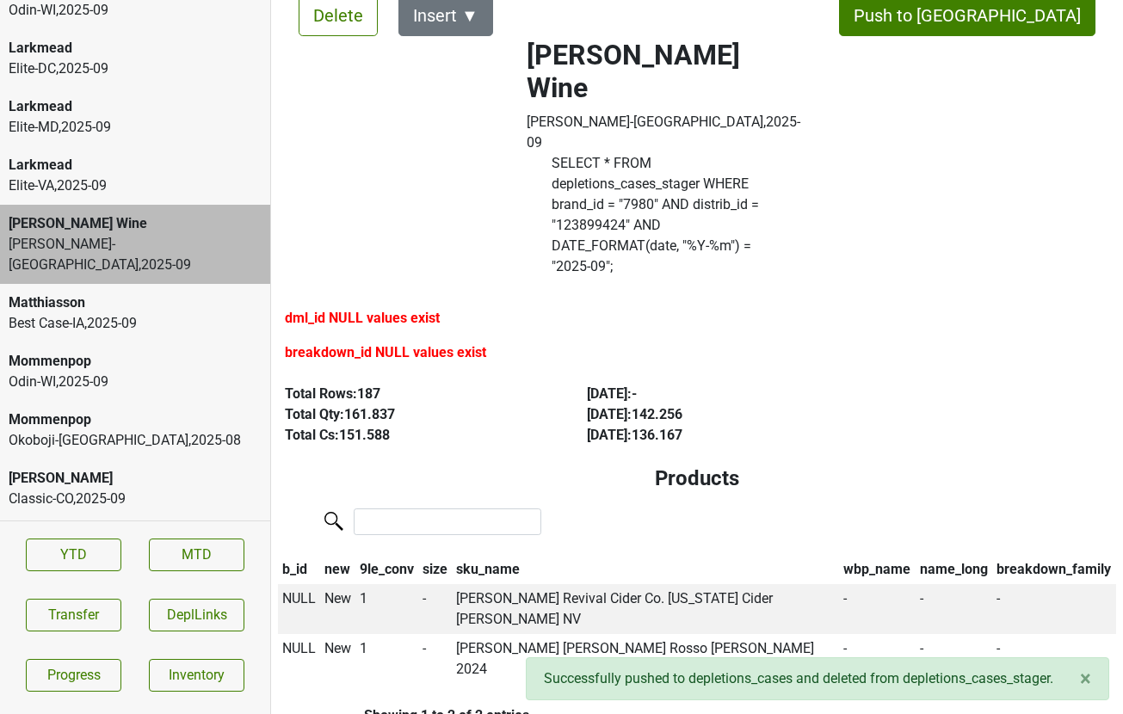
scroll to position [45, 0]
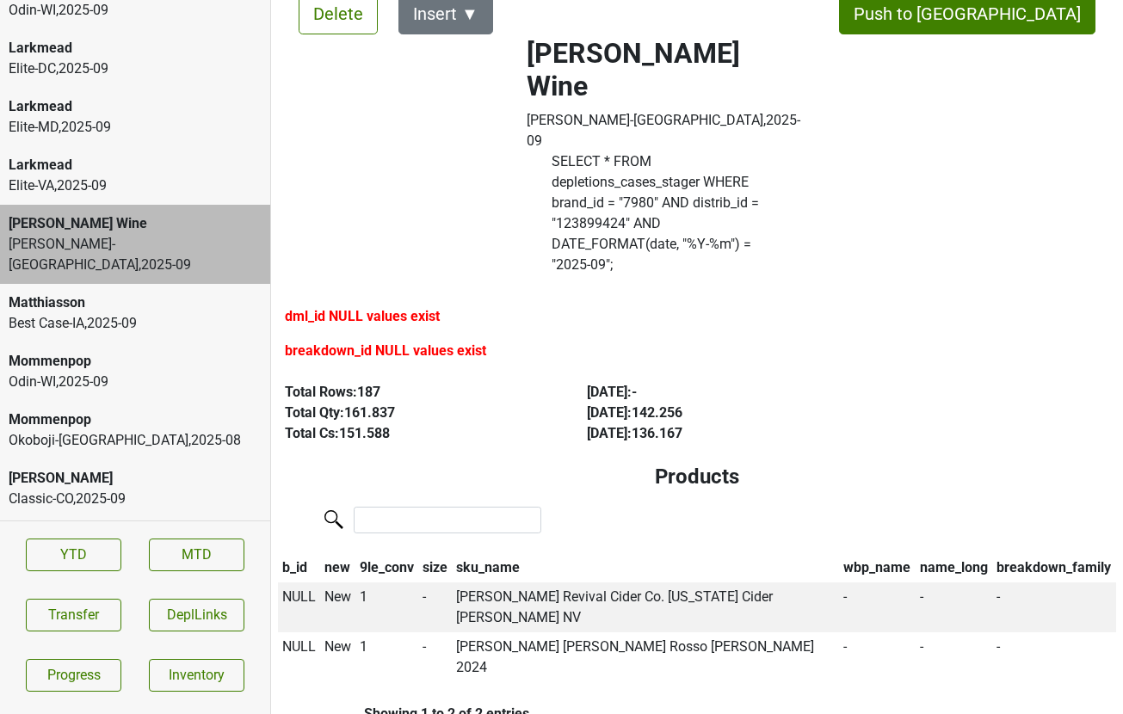
click at [83, 155] on div "Larkmead" at bounding box center [135, 165] width 253 height 21
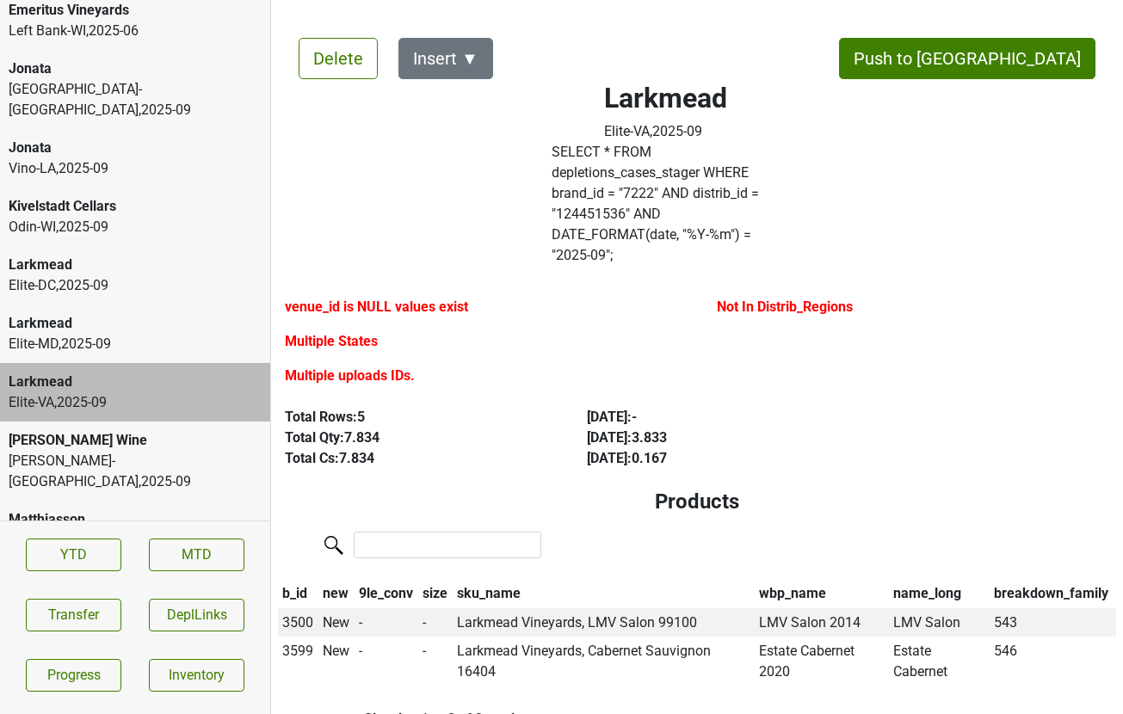
scroll to position [3129, 0]
click at [71, 198] on div "Kivelstadt Cellars" at bounding box center [135, 208] width 253 height 21
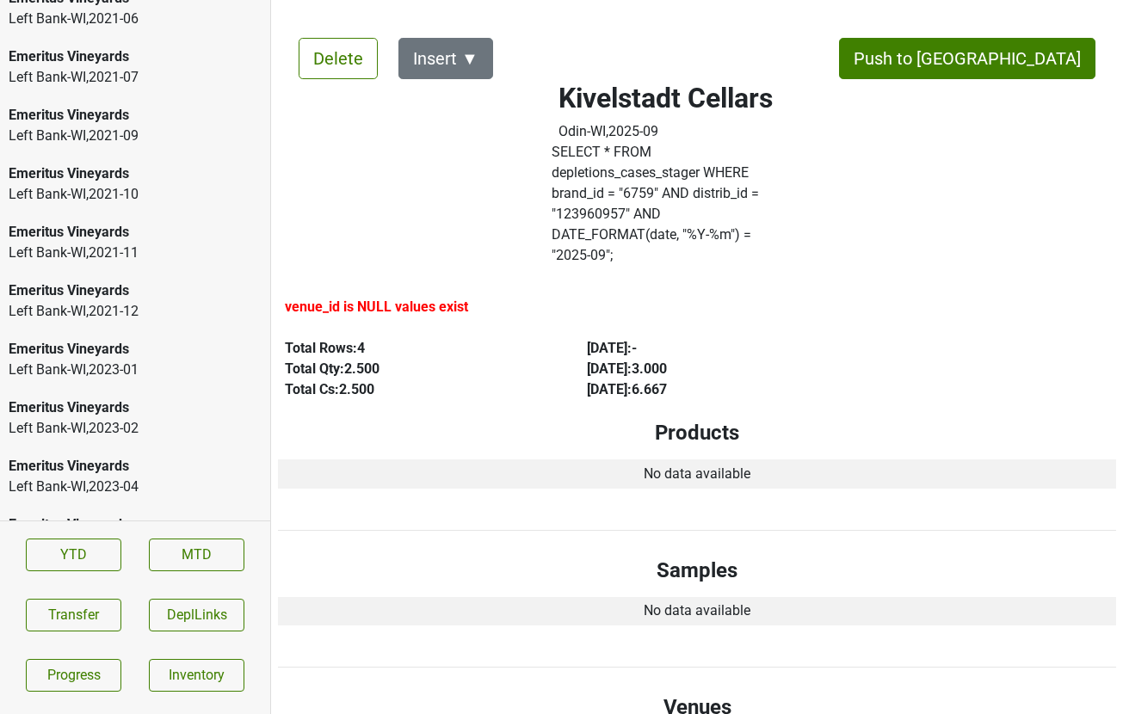
scroll to position [0, 0]
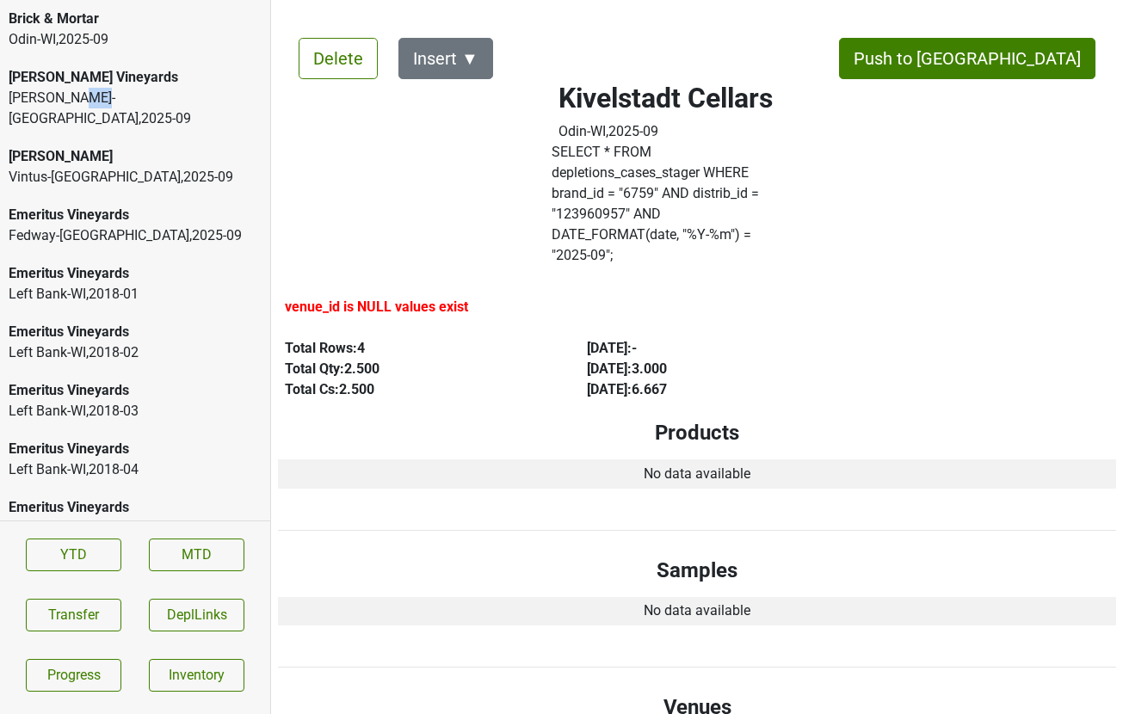
drag, startPoint x: 94, startPoint y: 106, endPoint x: 71, endPoint y: 87, distance: 29.3
click at [71, 88] on div "Martignetti-NH , 2025 - 09" at bounding box center [135, 108] width 253 height 41
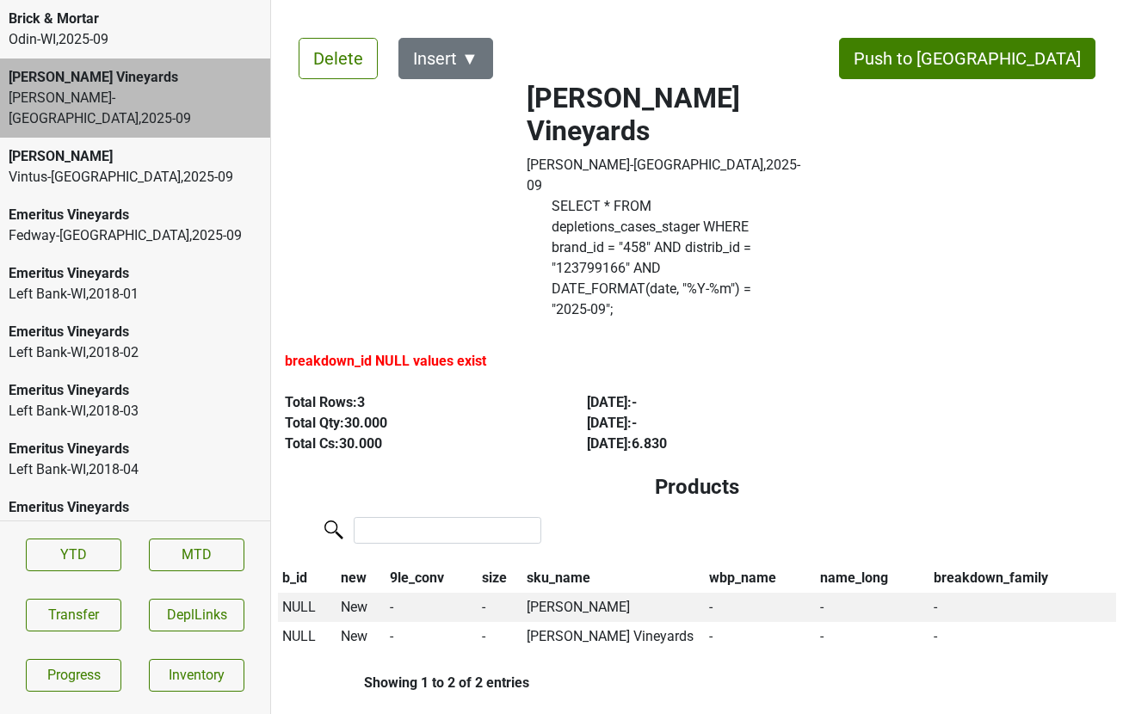
click at [68, 205] on div "Emeritus Vineyards" at bounding box center [135, 215] width 253 height 21
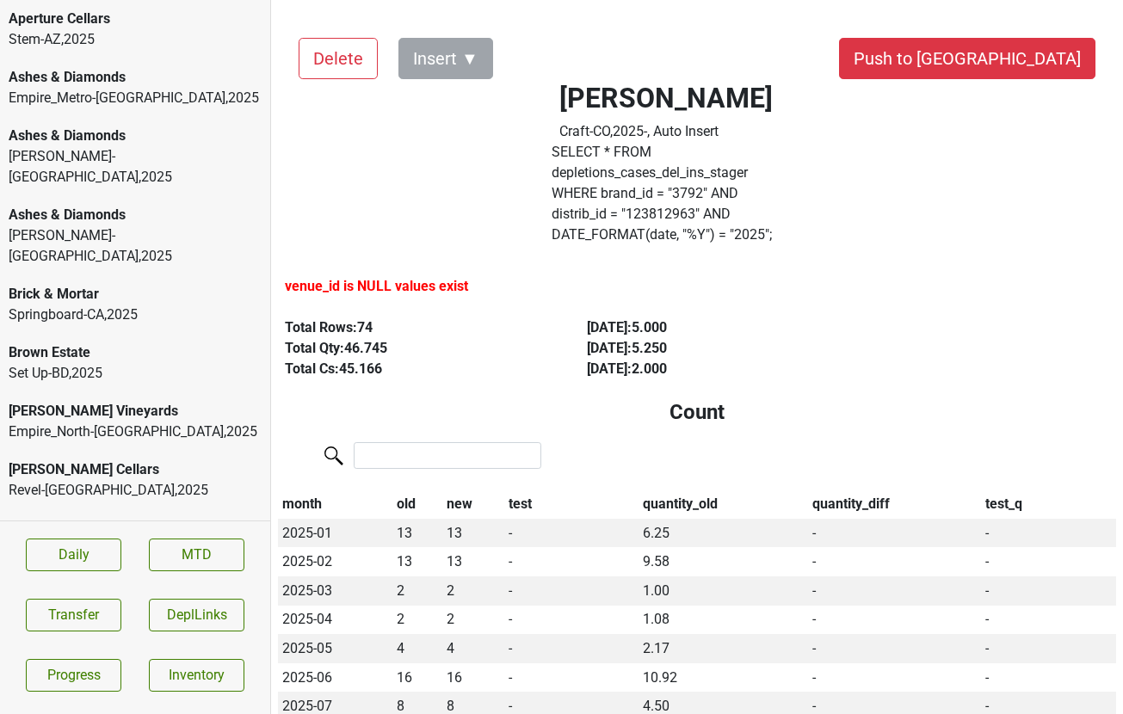
scroll to position [322, 0]
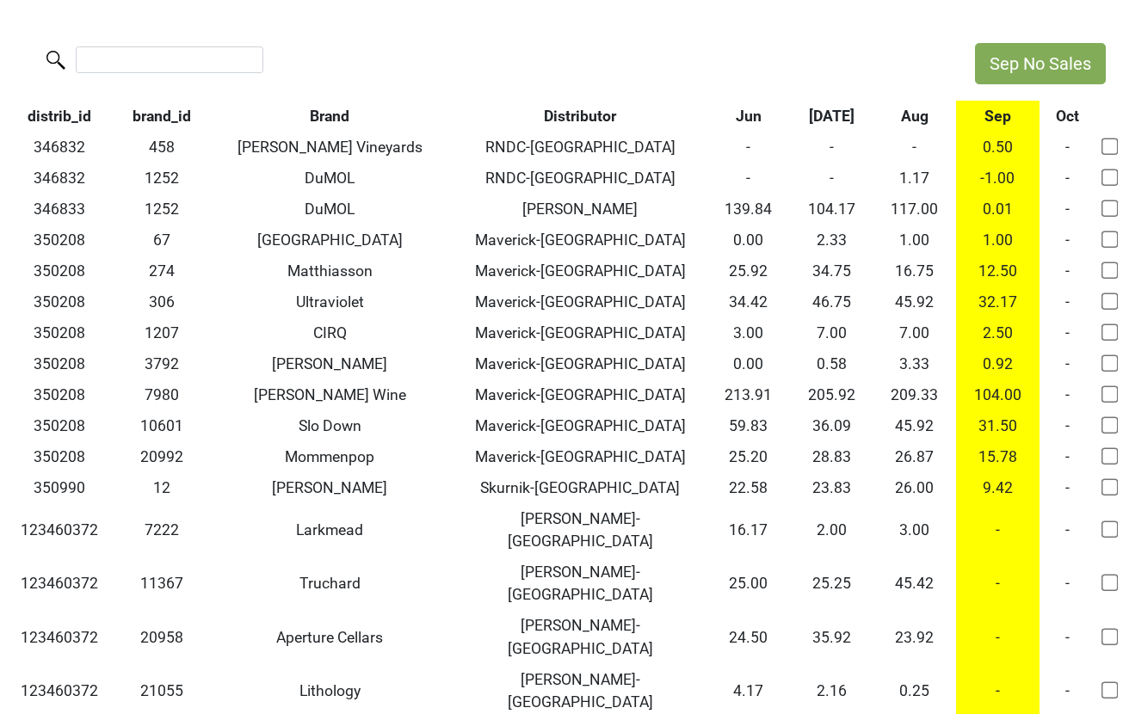
click at [196, 56] on input "search" at bounding box center [170, 59] width 188 height 27
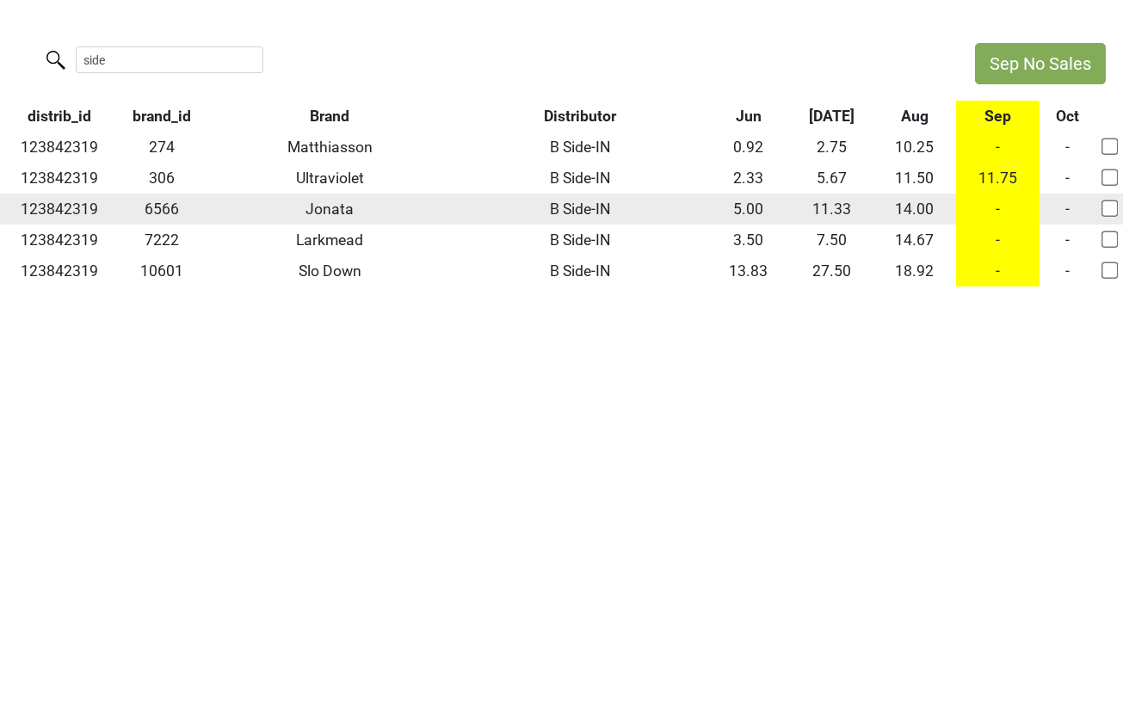
type input "side"
click at [321, 210] on td "Jonata" at bounding box center [330, 209] width 248 height 31
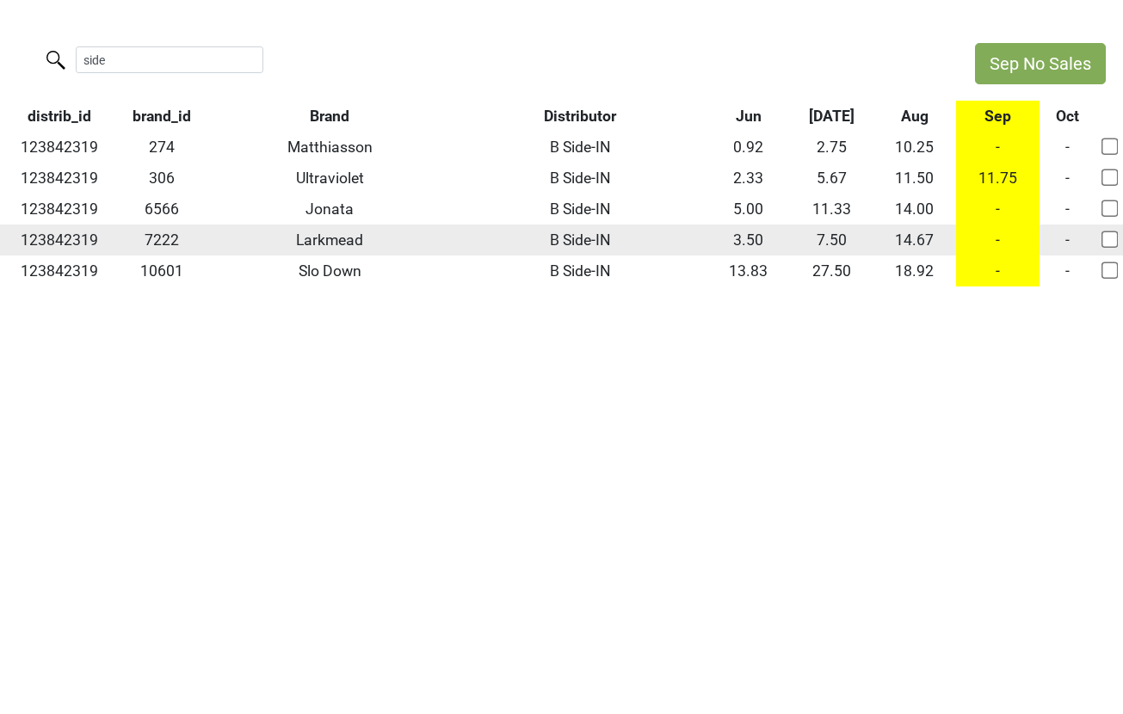
click at [321, 238] on td "Larkmead" at bounding box center [330, 240] width 248 height 31
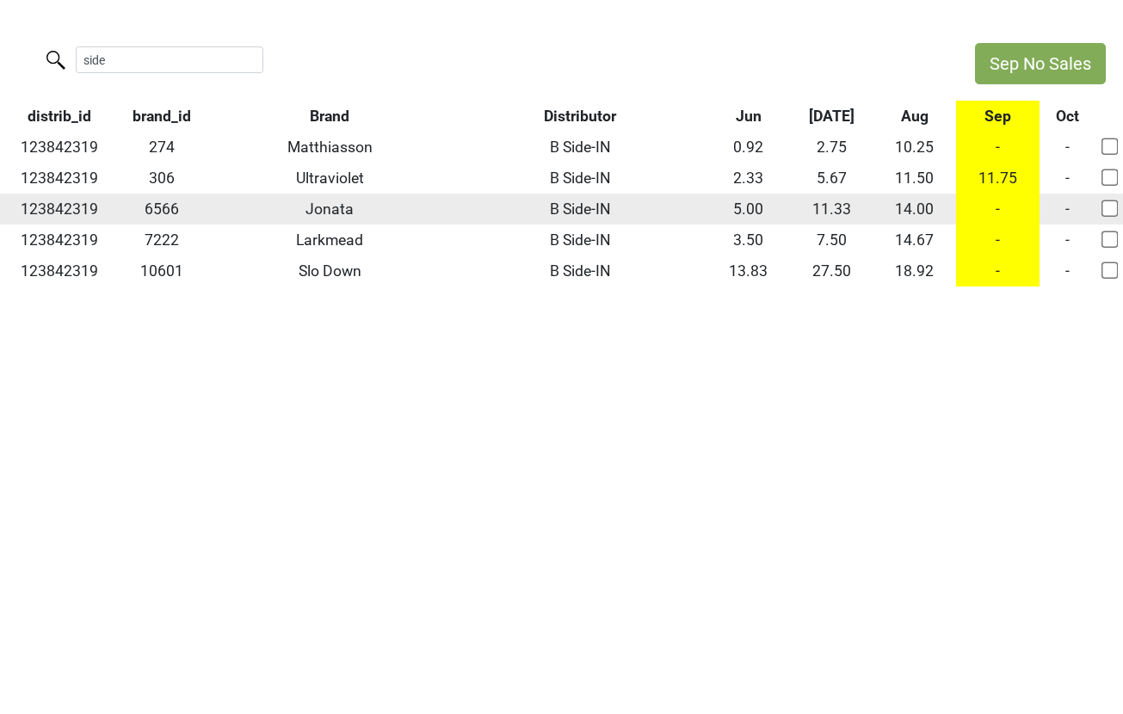
click at [326, 206] on td "Jonata" at bounding box center [330, 209] width 248 height 31
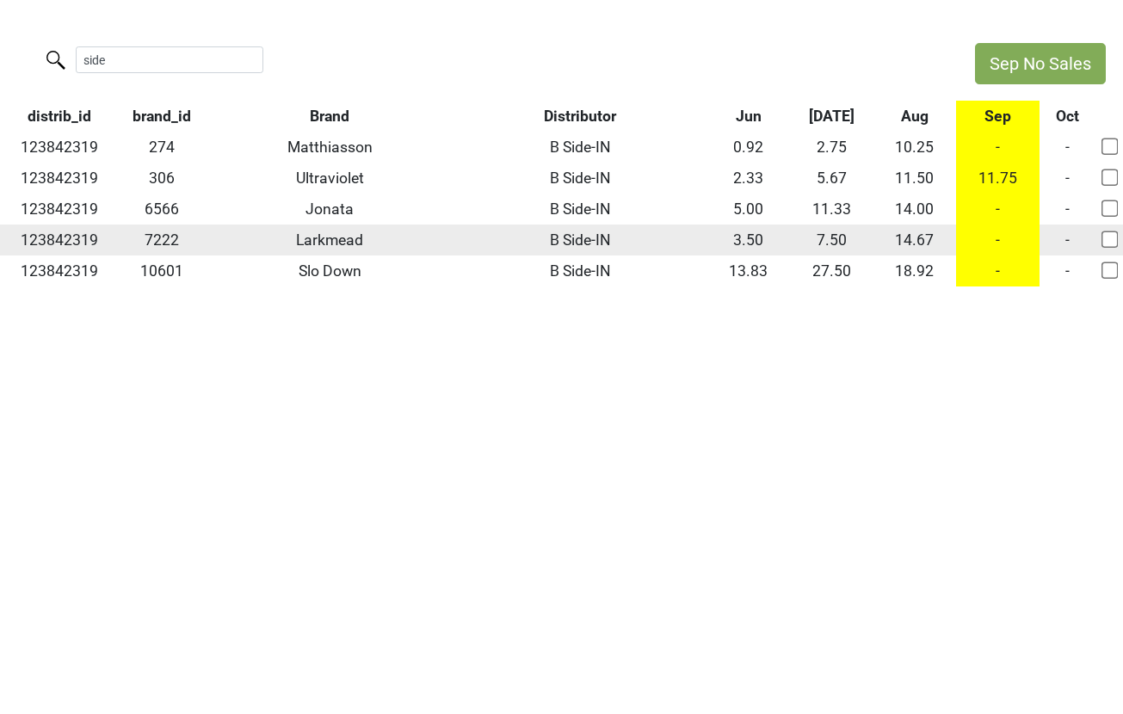
click at [325, 235] on td "Larkmead" at bounding box center [330, 240] width 248 height 31
